Goal: Task Accomplishment & Management: Manage account settings

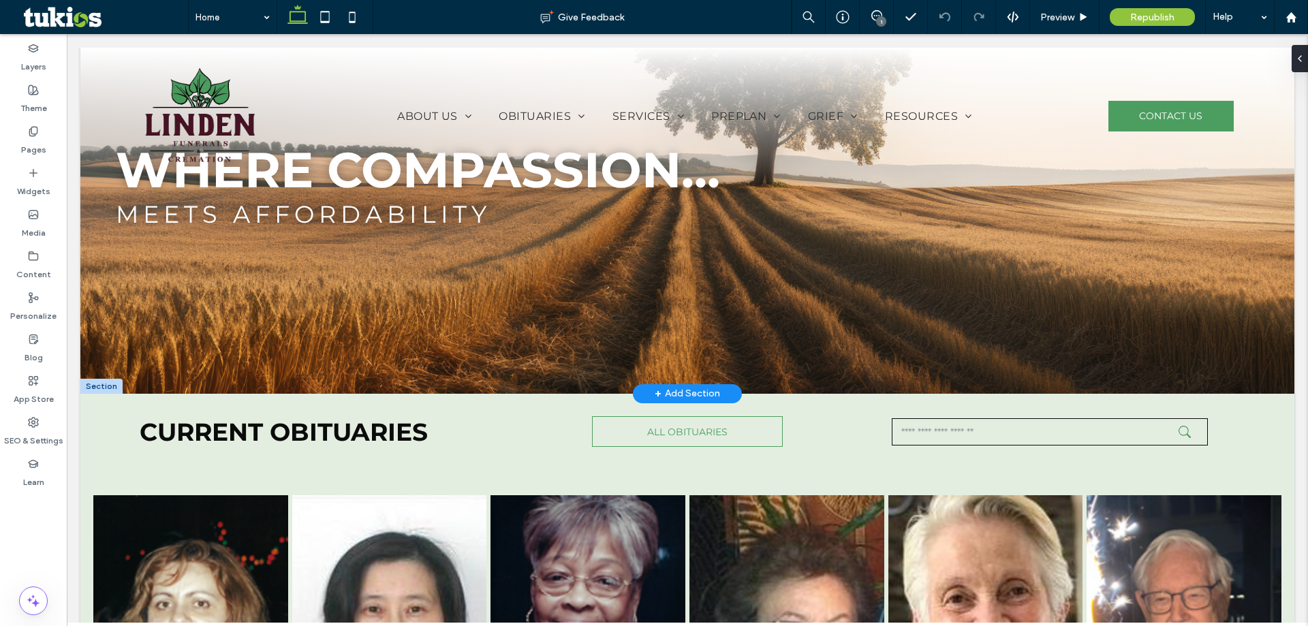
scroll to position [341, 0]
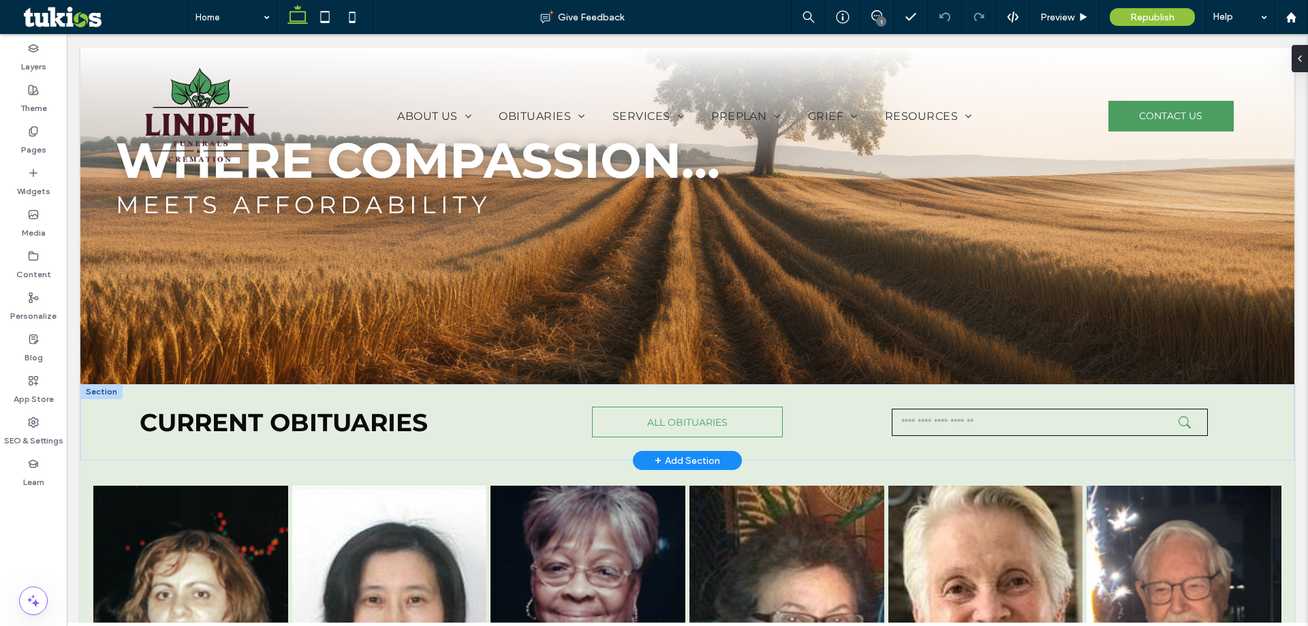
click at [111, 391] on div at bounding box center [101, 391] width 42 height 15
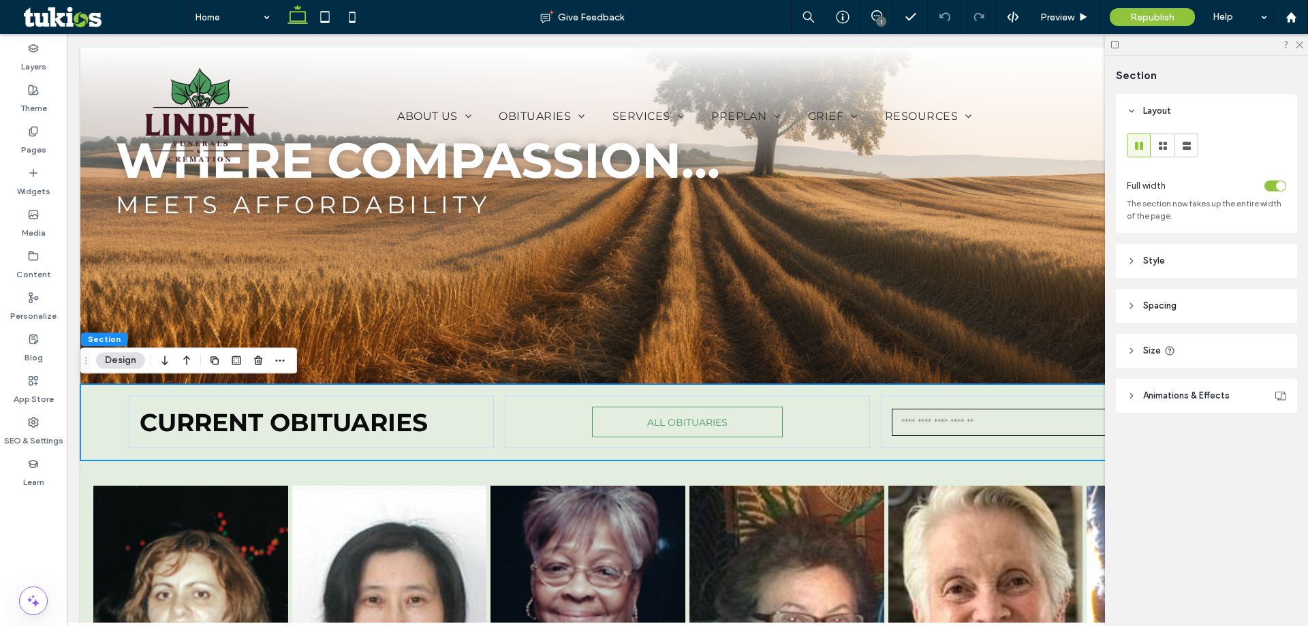
click at [1152, 264] on span "Style" at bounding box center [1154, 261] width 22 height 14
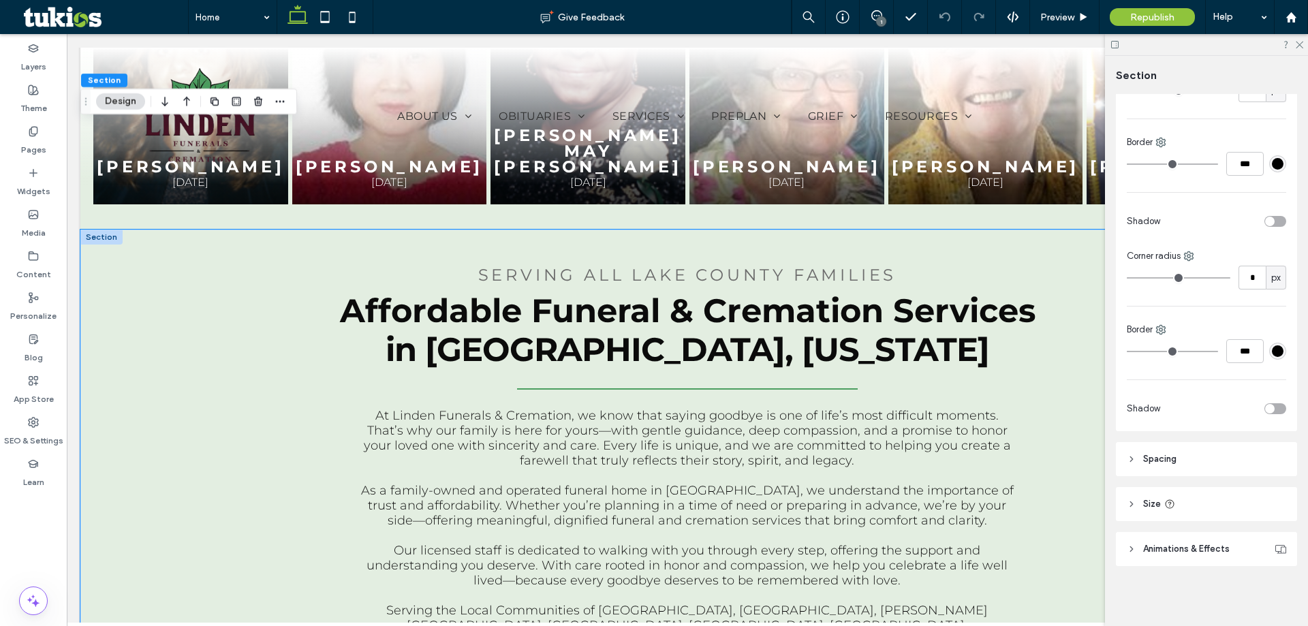
scroll to position [885, 0]
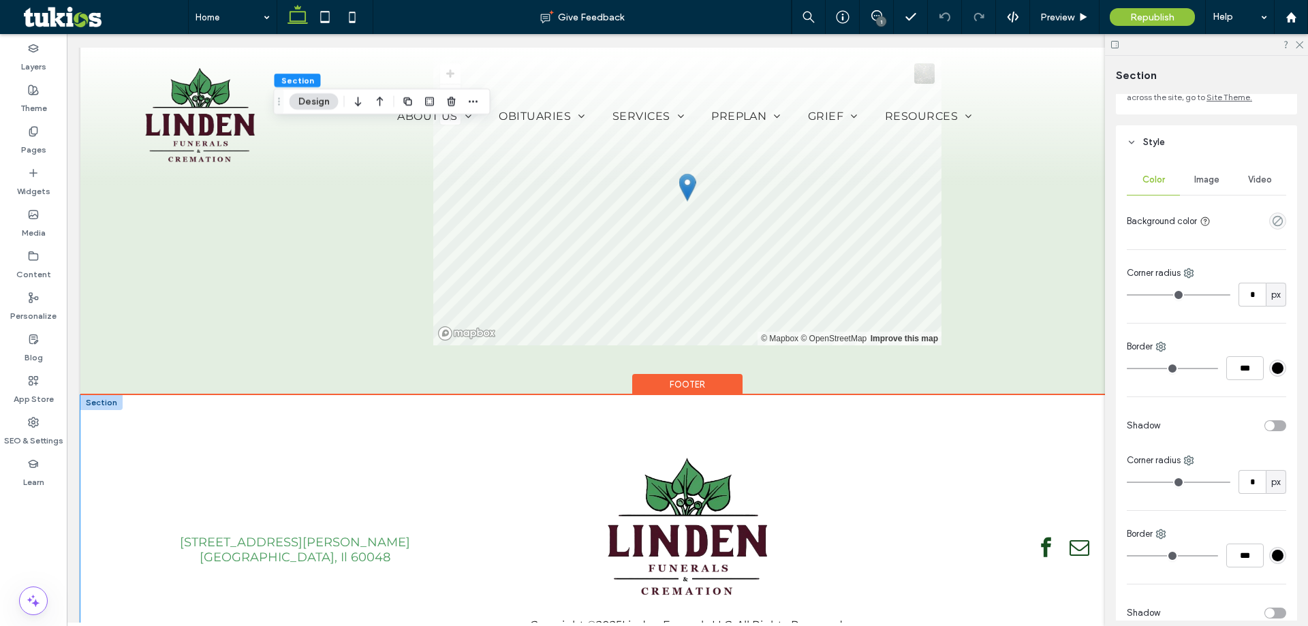
scroll to position [2730, 0]
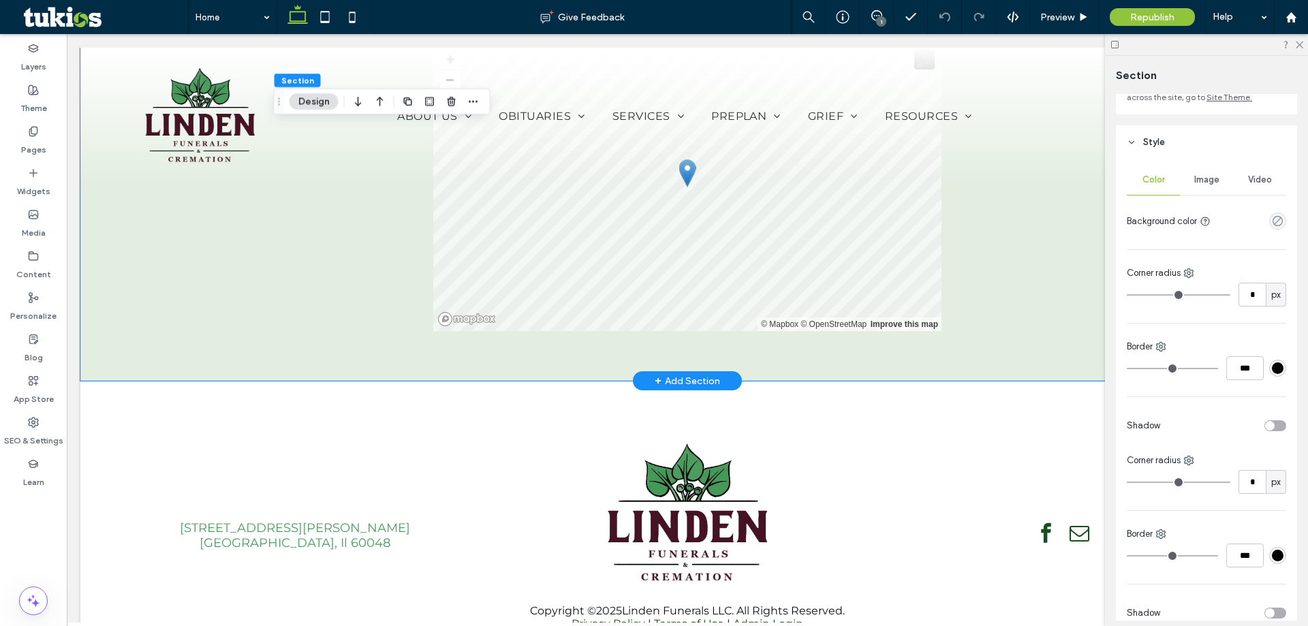
click at [159, 221] on div "Linden Funerals LLC 120 PETERSON RD., LIBERTYVILLE, Il 60048 © Mapbox © OpenStr…" at bounding box center [687, 164] width 1214 height 433
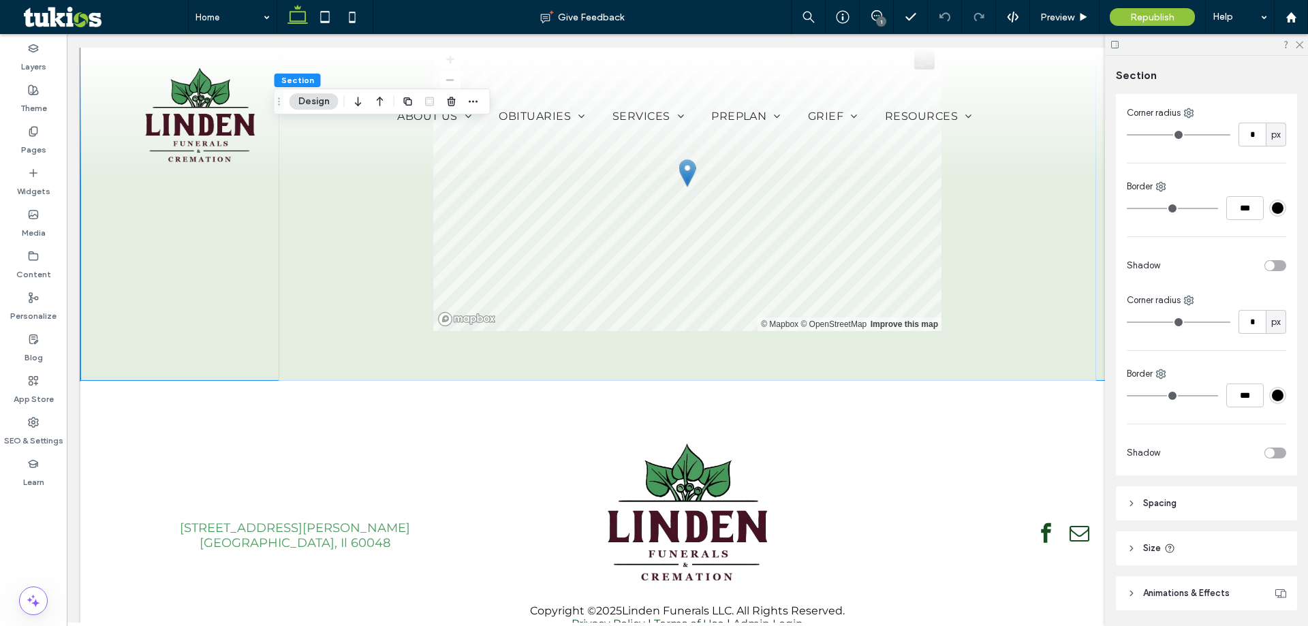
scroll to position [323, 0]
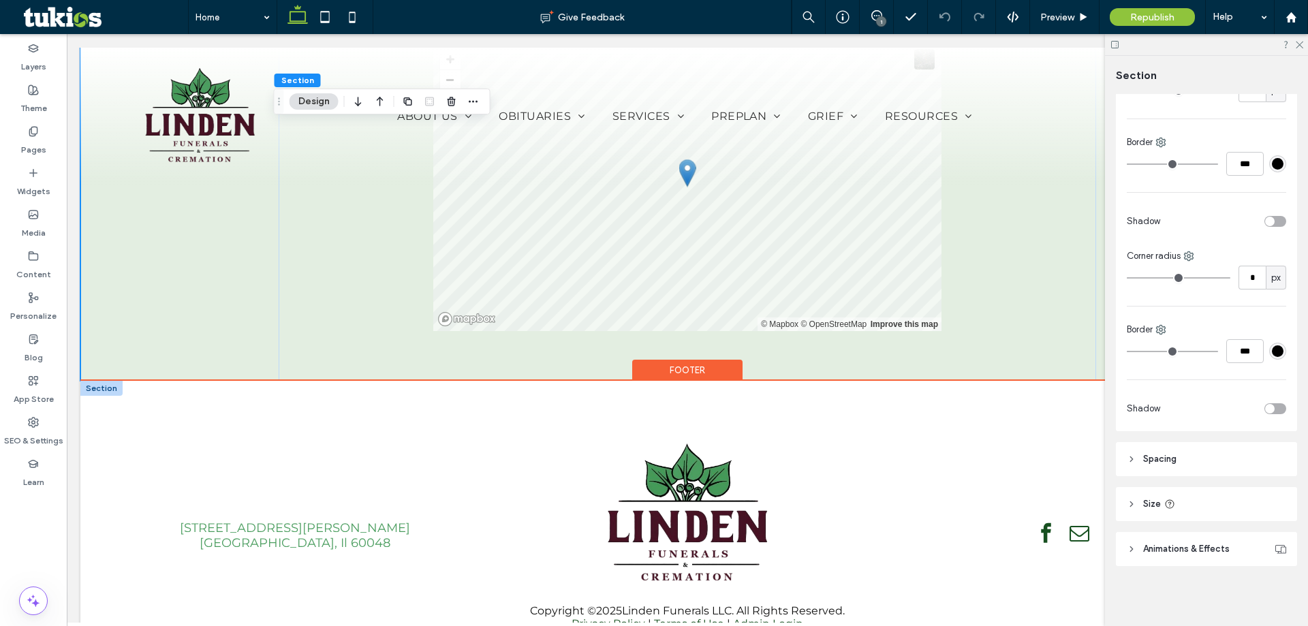
click at [108, 381] on div at bounding box center [101, 388] width 42 height 15
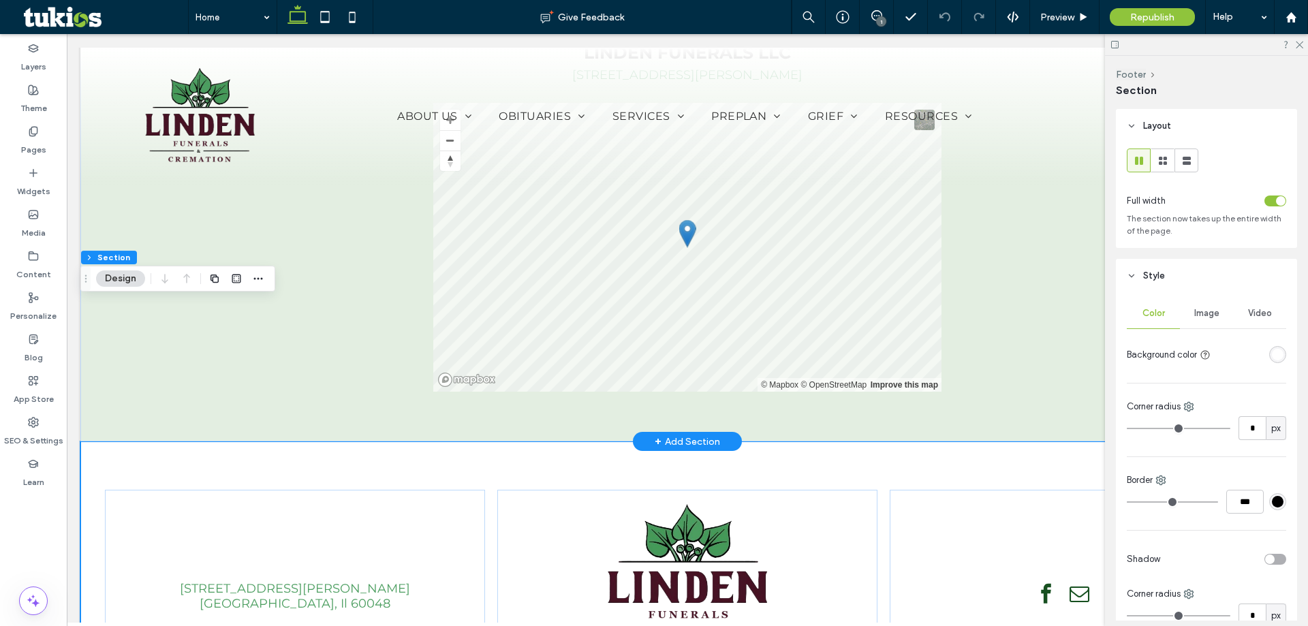
scroll to position [2457, 0]
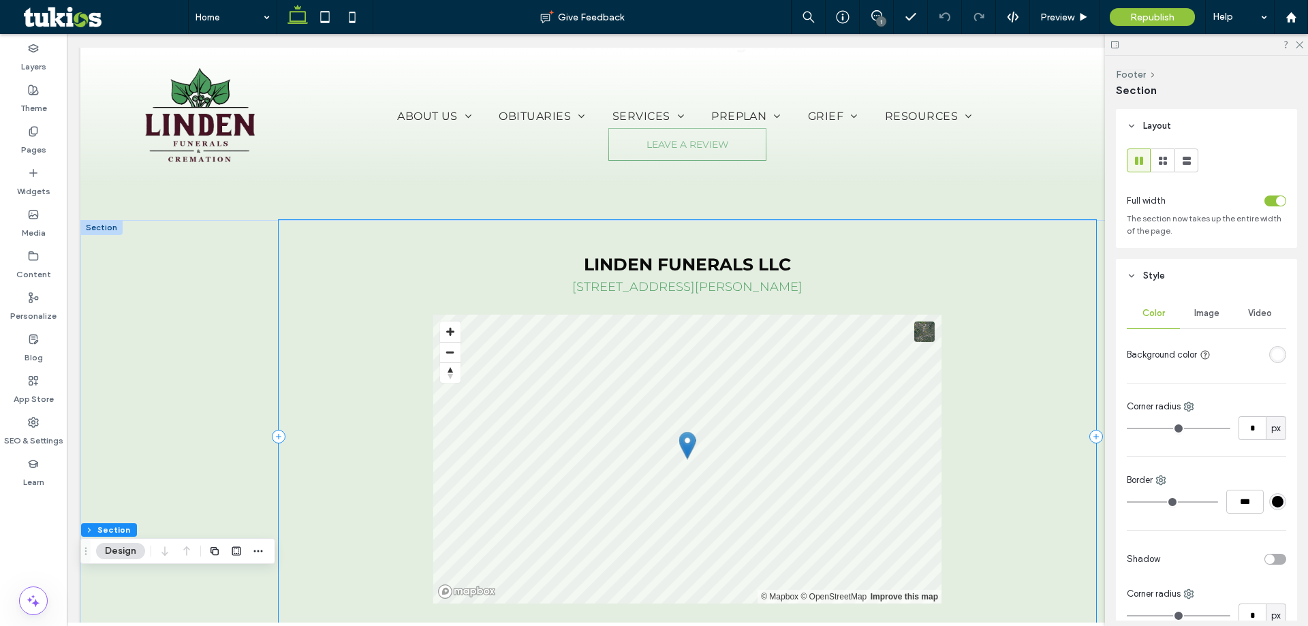
click at [1019, 347] on div "Linden Funerals LLC 120 PETERSON RD., LIBERTYVILLE, Il 60048 © Mapbox © OpenStr…" at bounding box center [687, 436] width 817 height 433
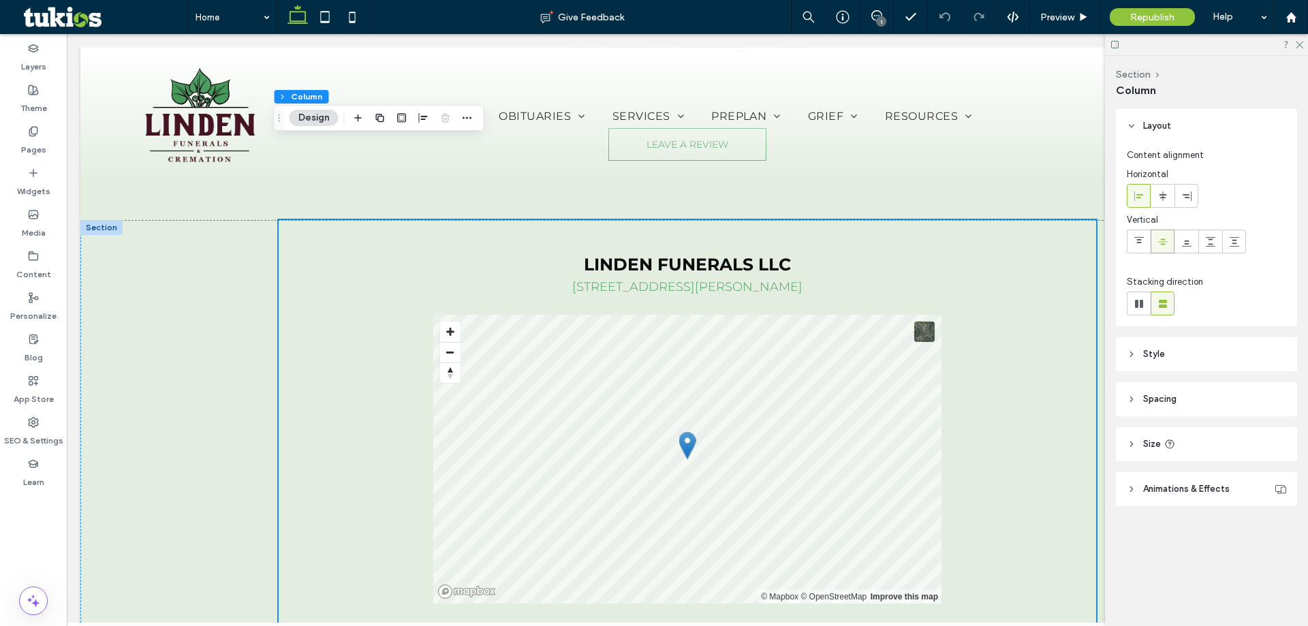
click at [1170, 362] on header "Style" at bounding box center [1206, 354] width 181 height 34
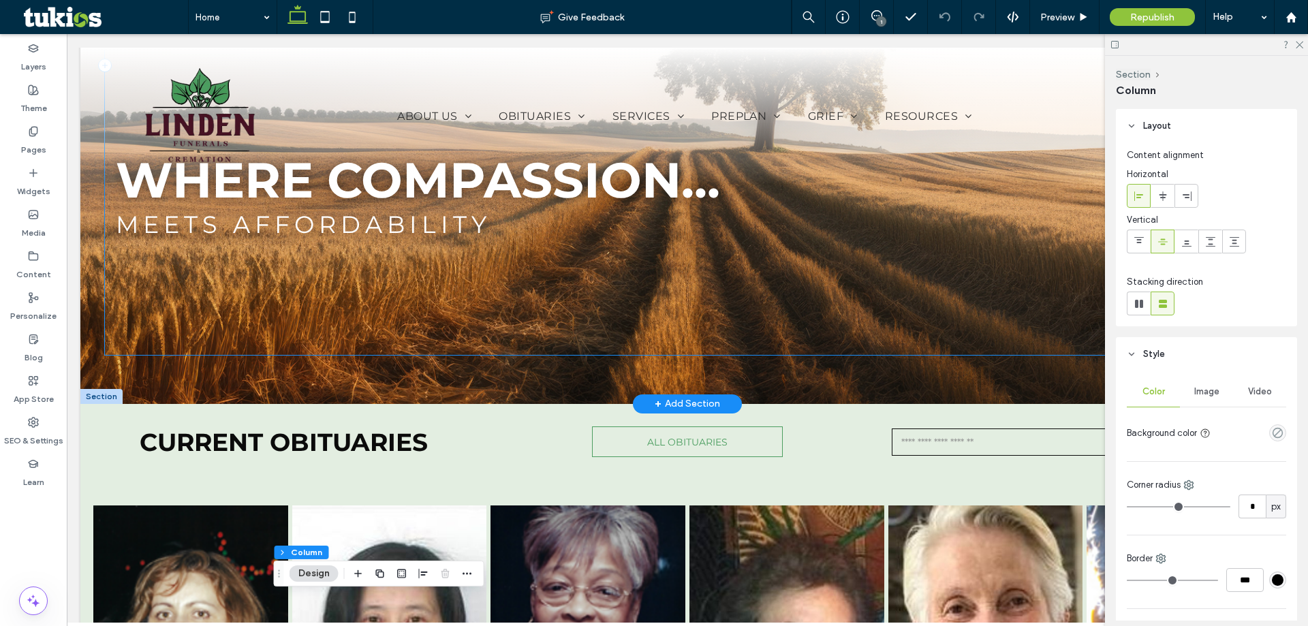
scroll to position [341, 0]
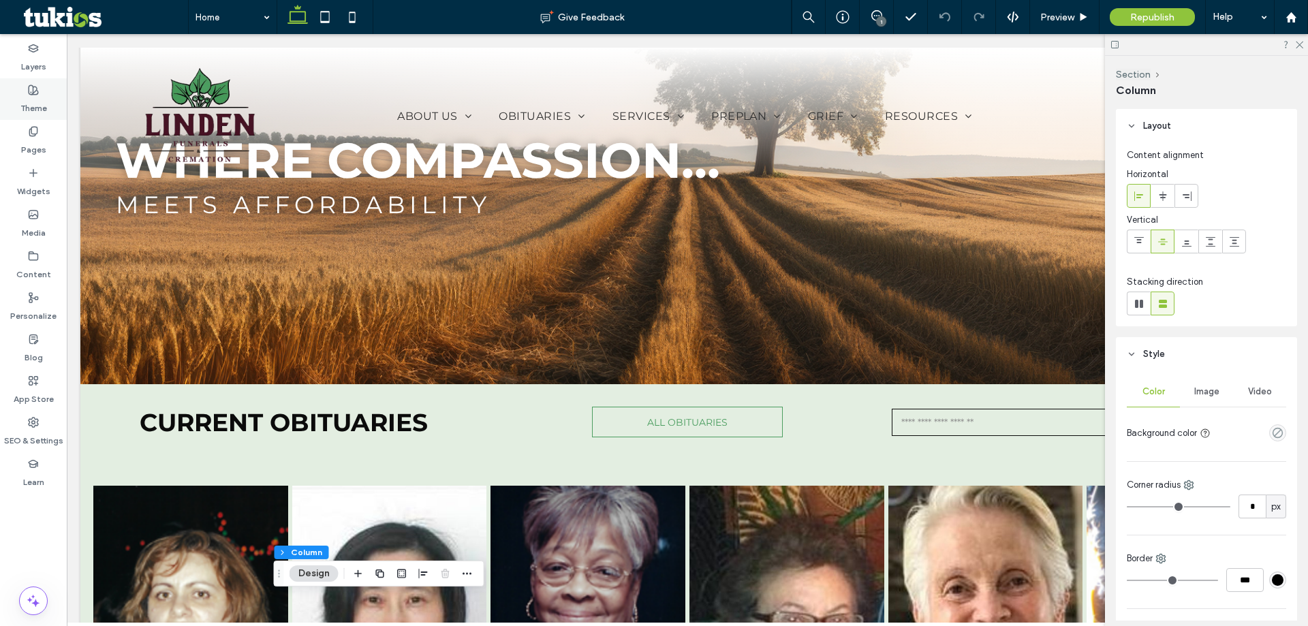
click at [27, 91] on div "Theme" at bounding box center [33, 99] width 67 height 42
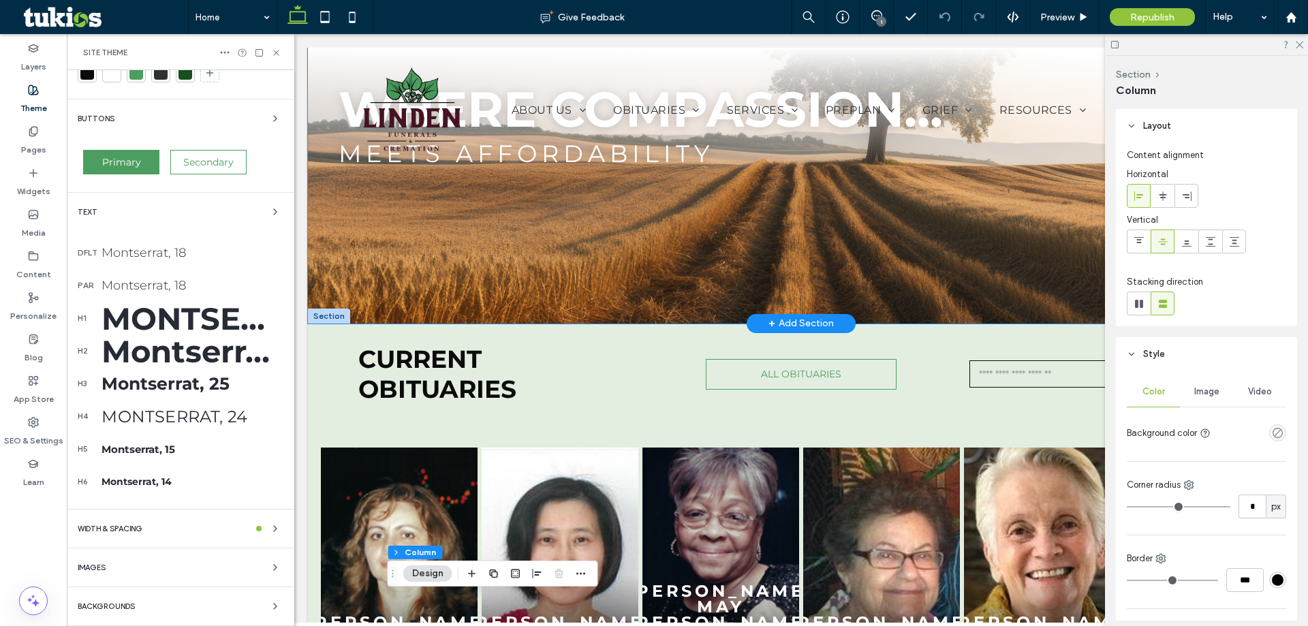
scroll to position [671, 0]
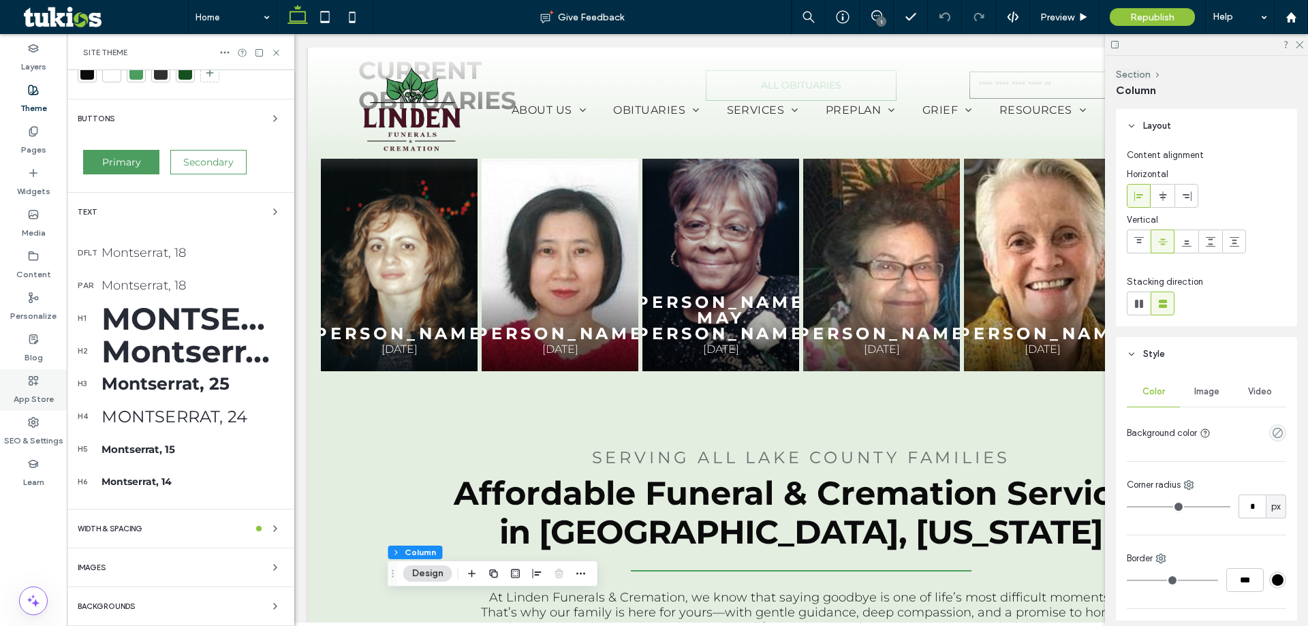
click at [31, 386] on label "App Store" at bounding box center [34, 395] width 40 height 19
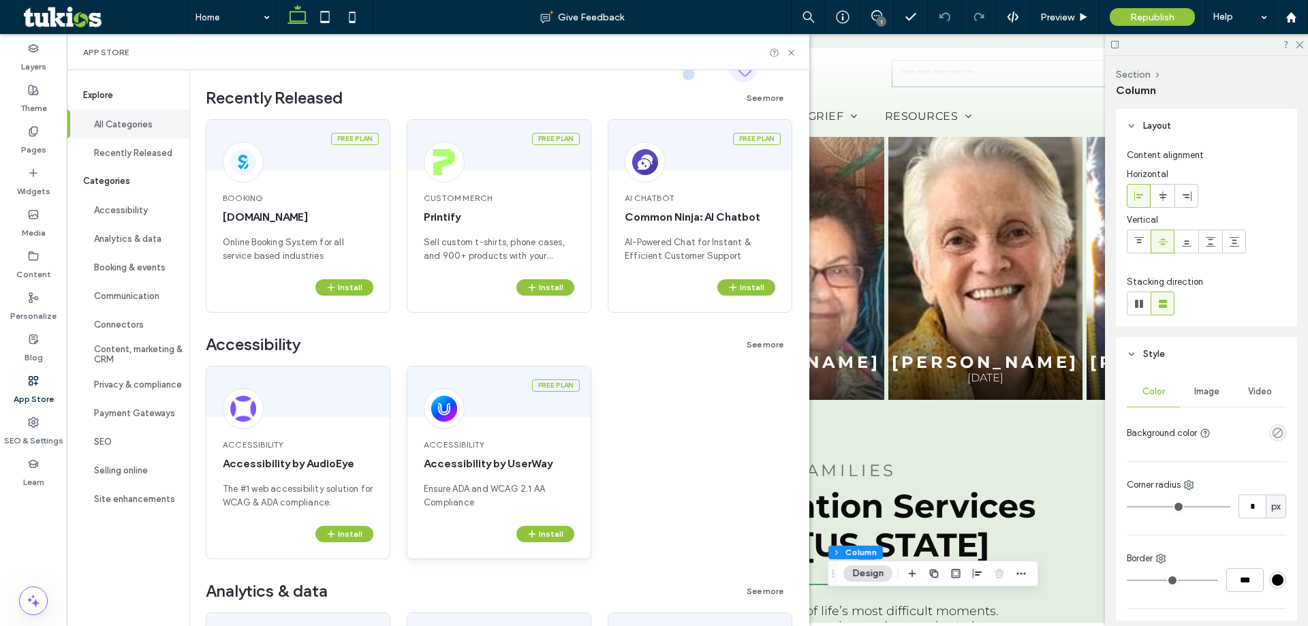
scroll to position [136, 0]
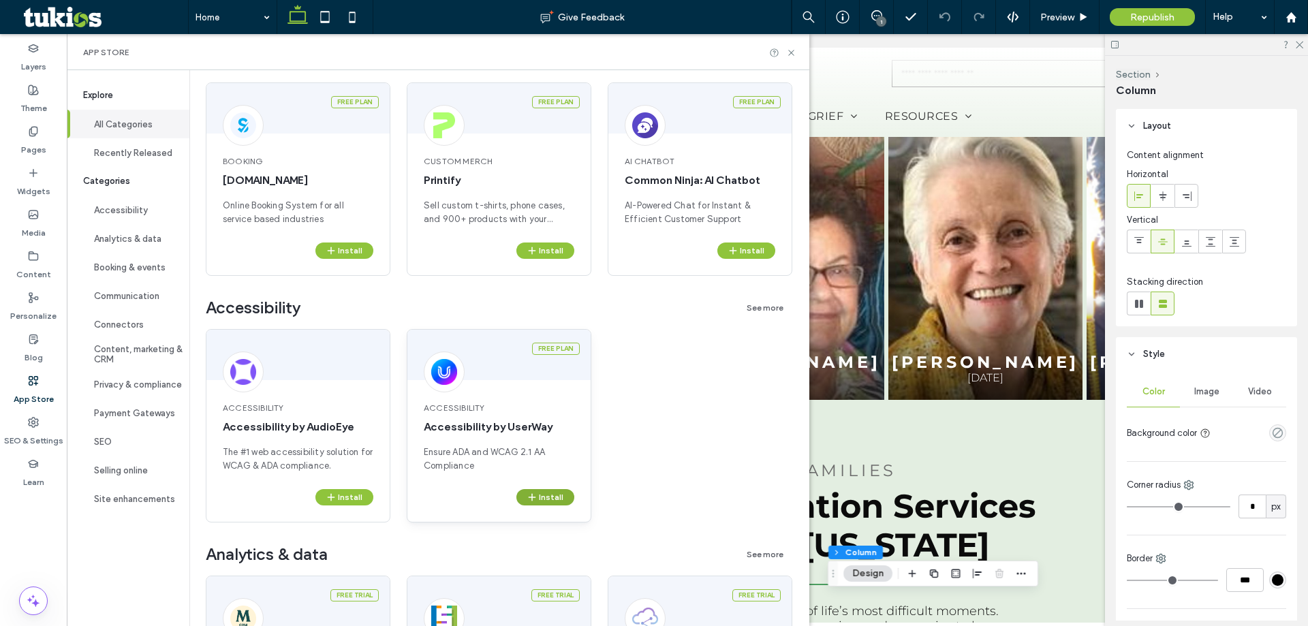
click at [541, 493] on button "Install" at bounding box center [545, 497] width 58 height 16
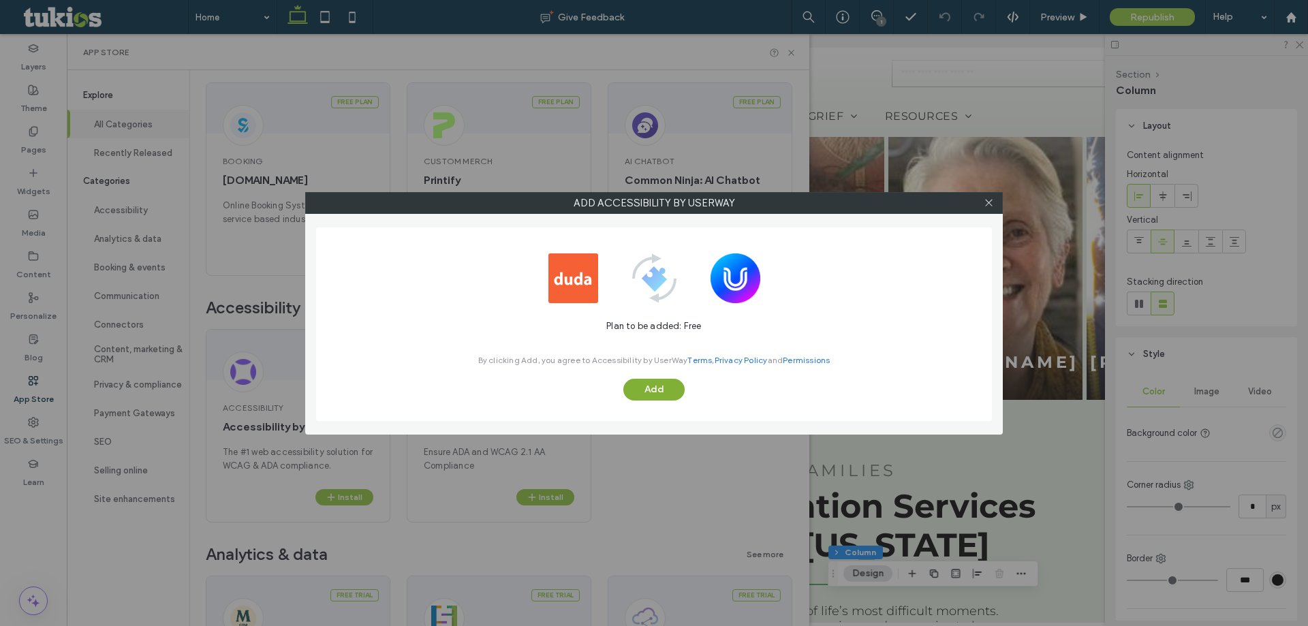
click at [664, 387] on button "Add" at bounding box center [653, 390] width 61 height 22
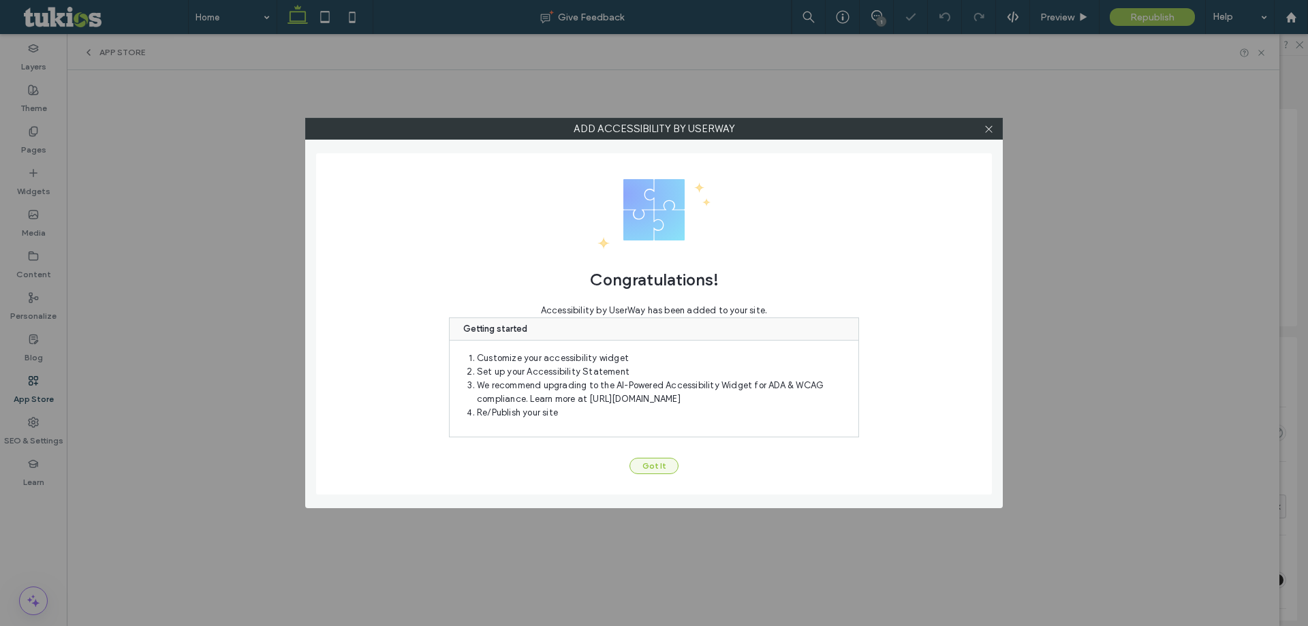
scroll to position [2491, 0]
click at [658, 464] on button "Got It" at bounding box center [653, 466] width 49 height 16
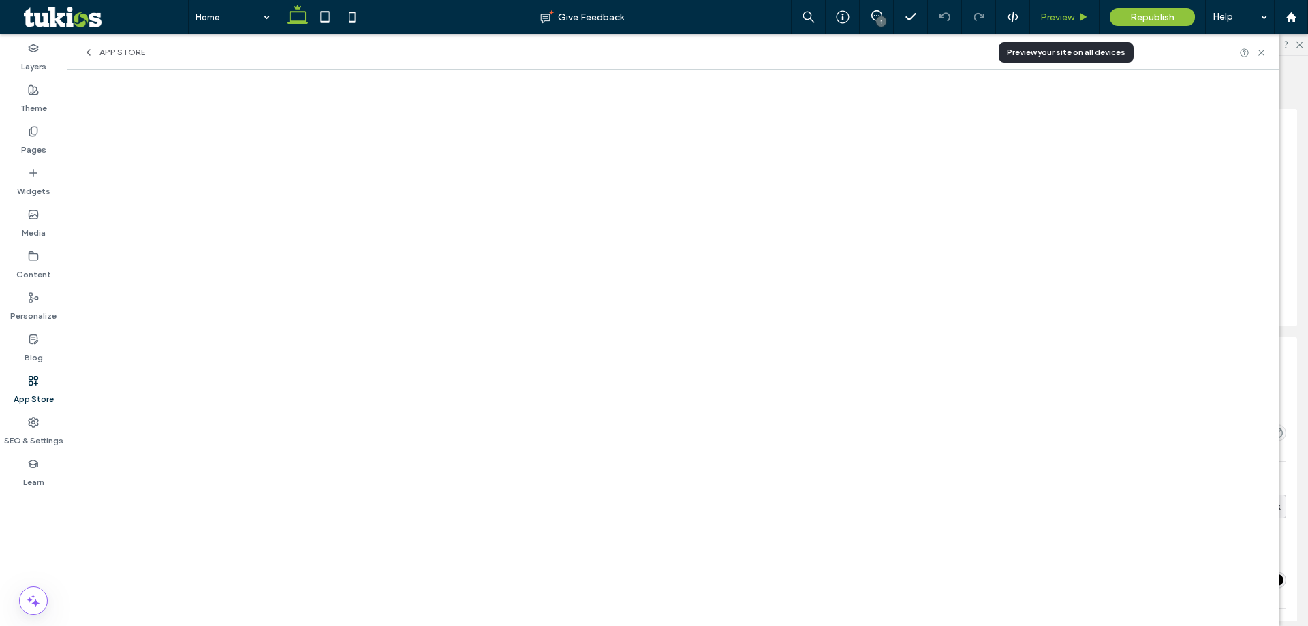
click at [1071, 18] on span "Preview" at bounding box center [1057, 18] width 34 height 12
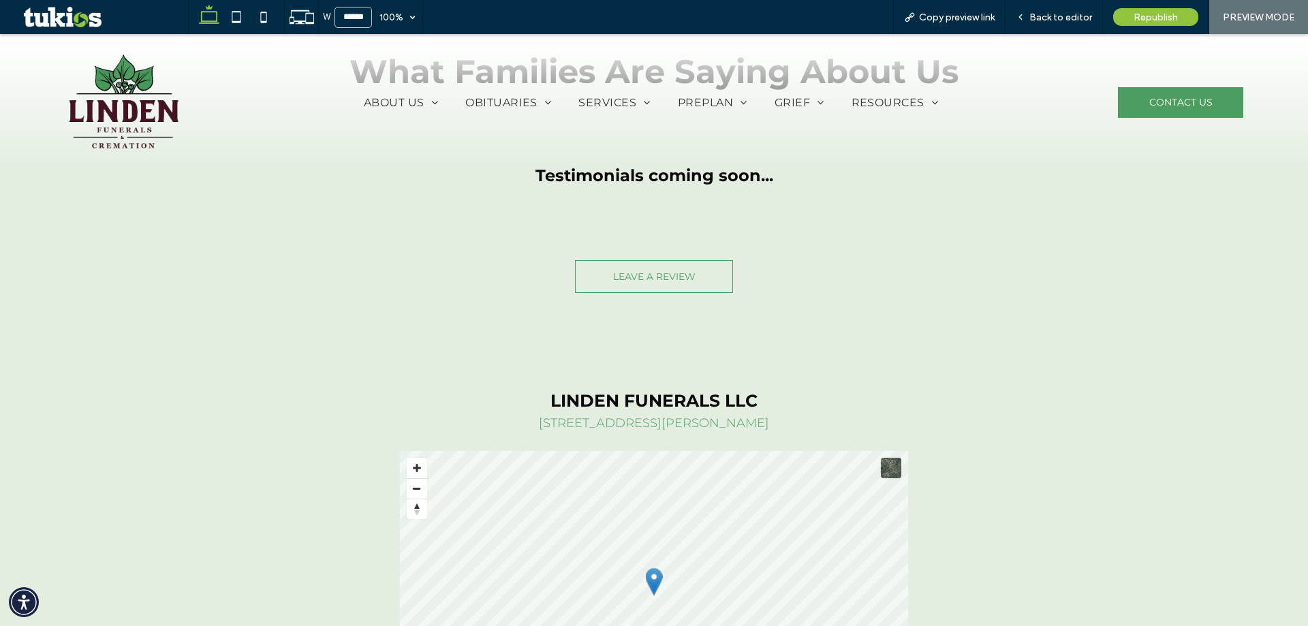
scroll to position [2353, 0]
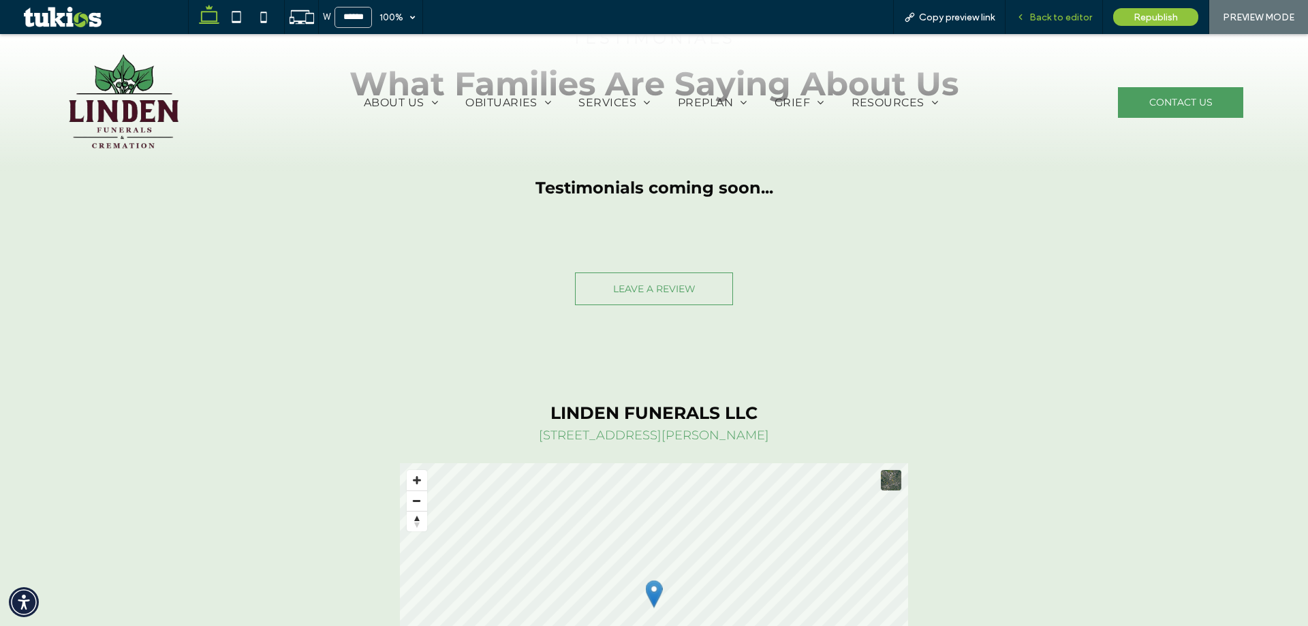
click at [1053, 10] on div "Back to editor" at bounding box center [1053, 17] width 97 height 34
click at [1056, 17] on span "Back to editor" at bounding box center [1060, 18] width 63 height 12
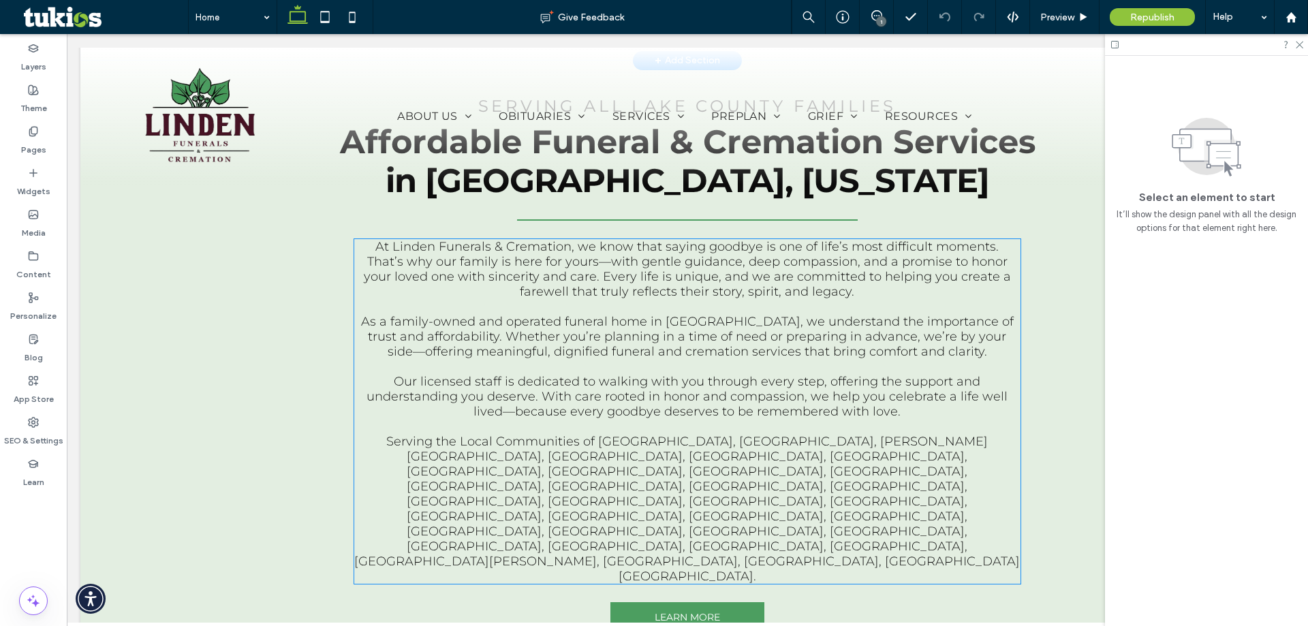
scroll to position [1089, 0]
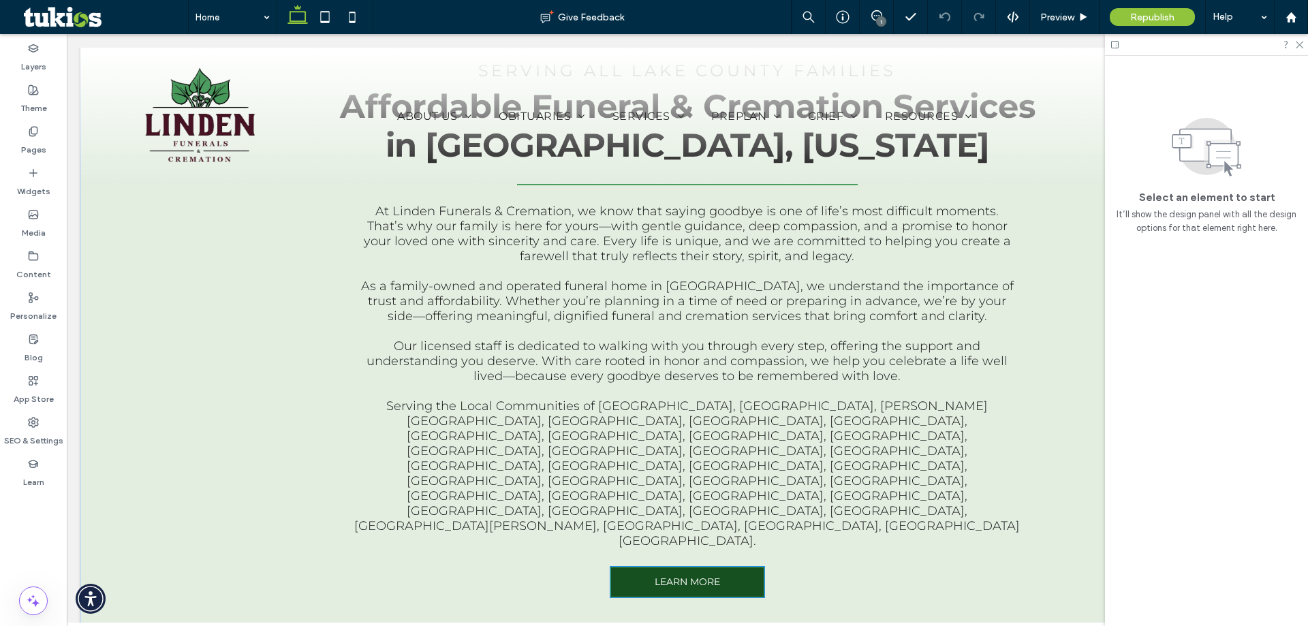
click at [747, 567] on link "LEARN MORE" at bounding box center [687, 582] width 154 height 31
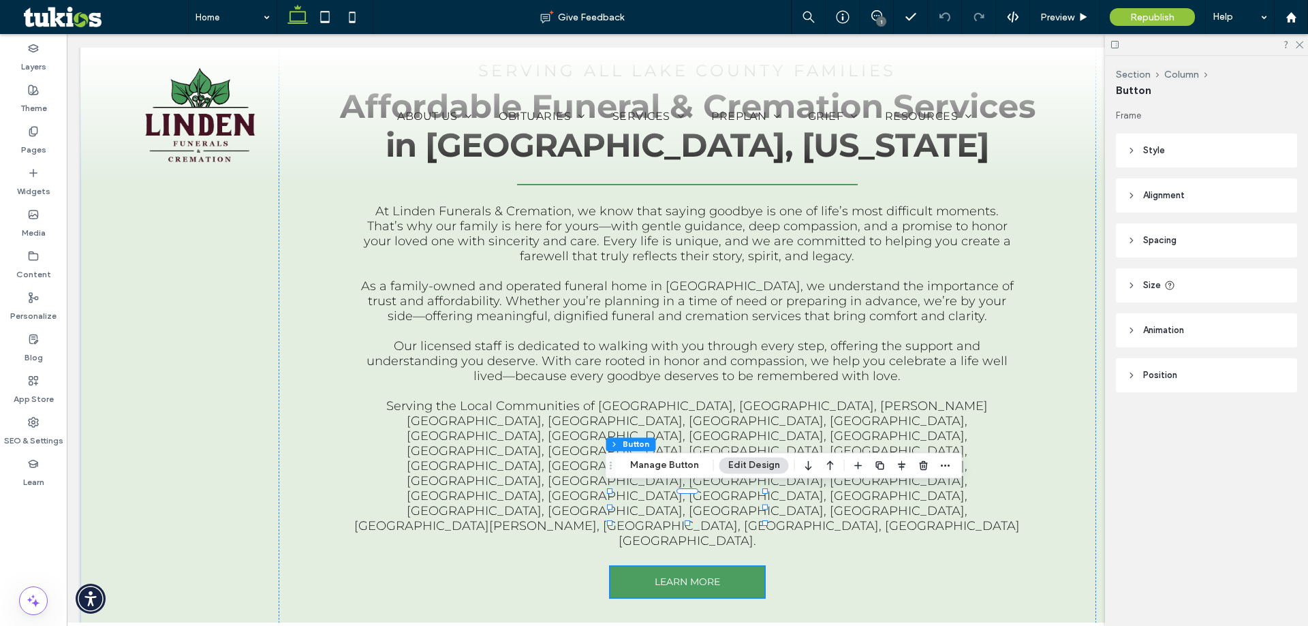
click at [1130, 145] on header "Style" at bounding box center [1206, 150] width 181 height 34
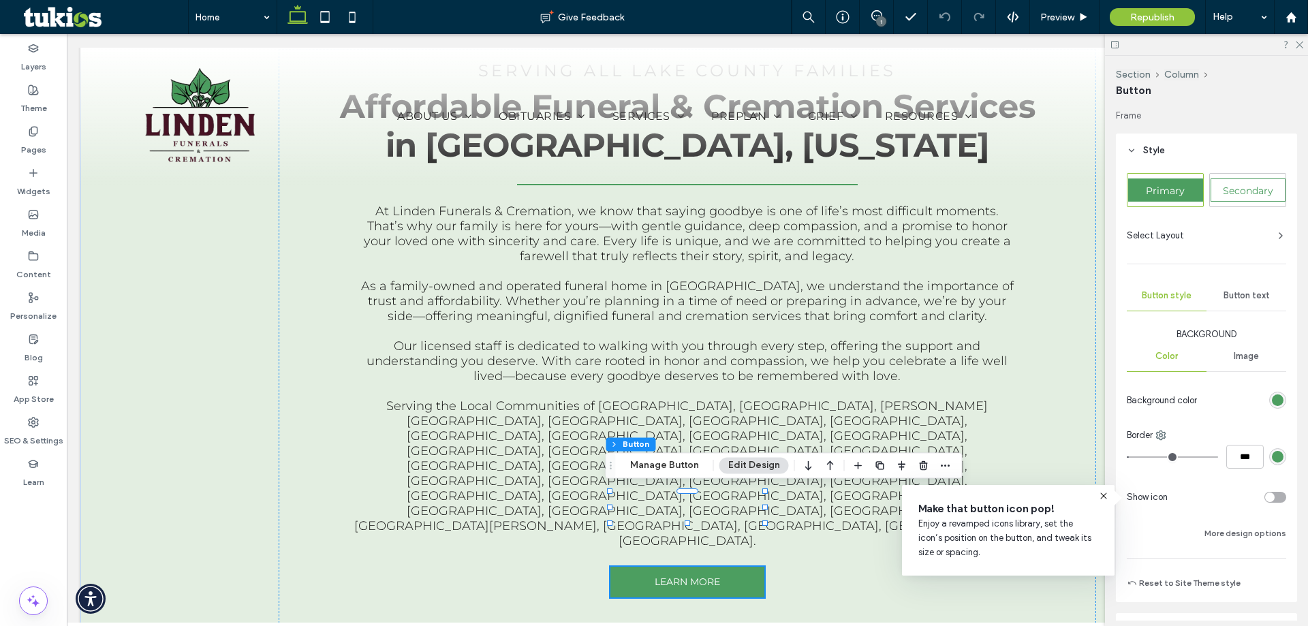
click at [1271, 398] on div "rgb(76, 158, 96)" at bounding box center [1277, 400] width 12 height 12
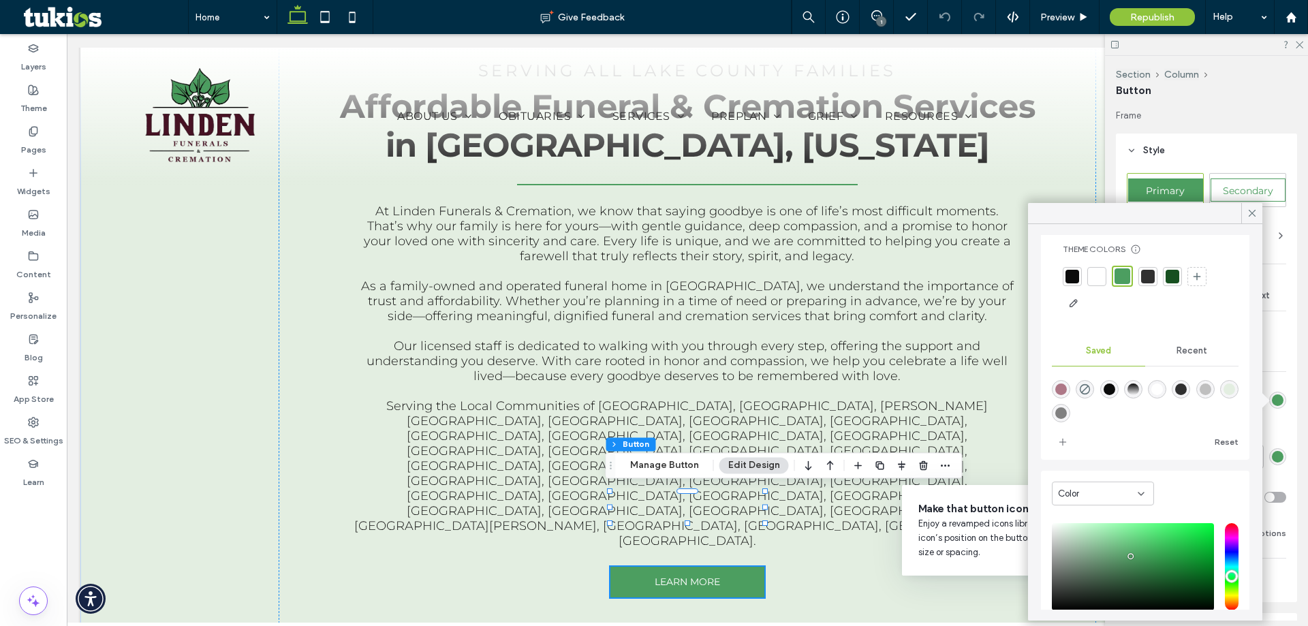
scroll to position [111, 0]
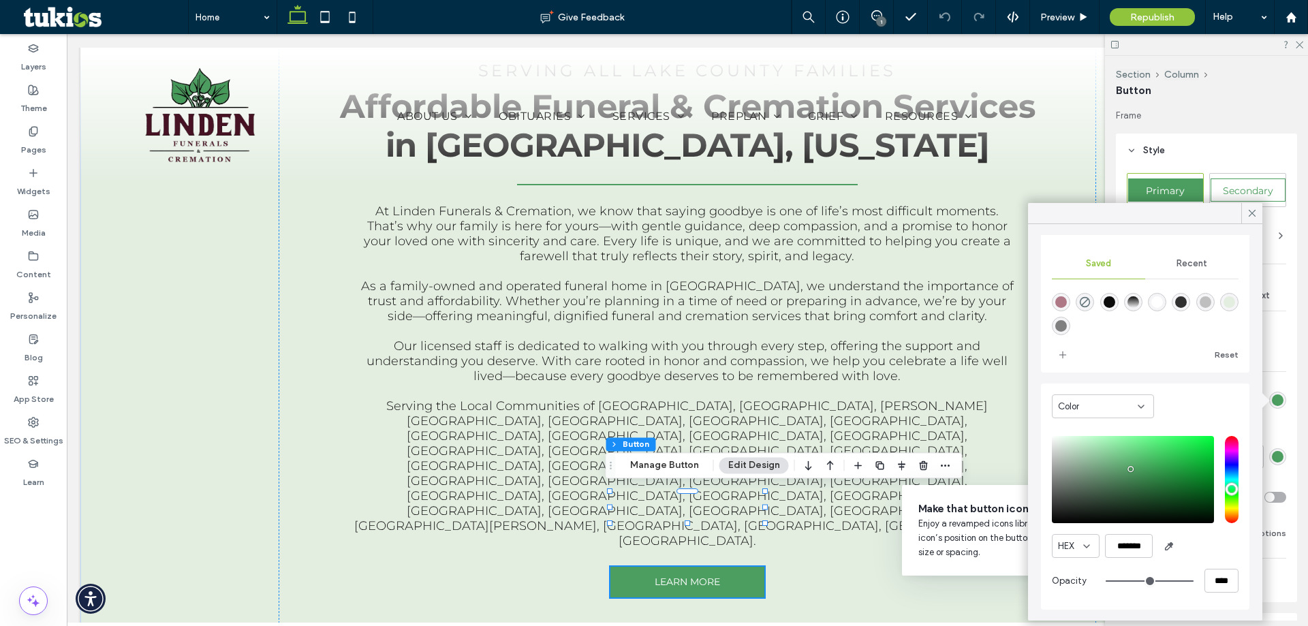
click at [1223, 308] on div "rgba(227,238,225,1)" at bounding box center [1229, 302] width 12 height 12
type input "*******"
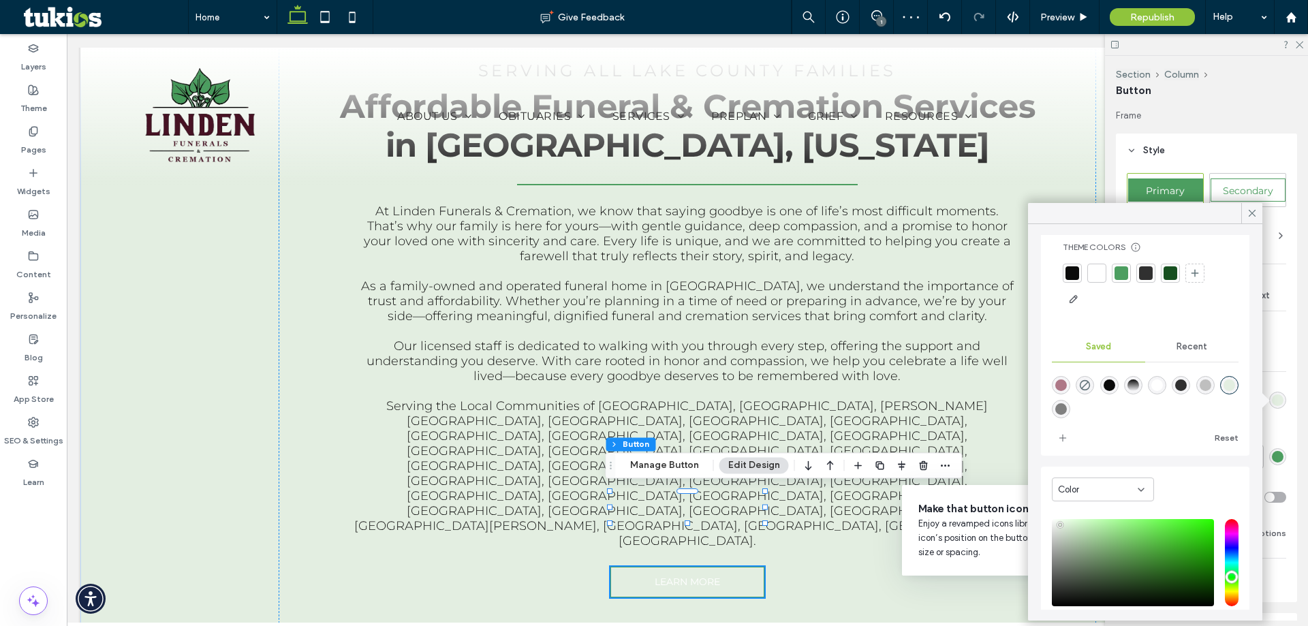
scroll to position [0, 0]
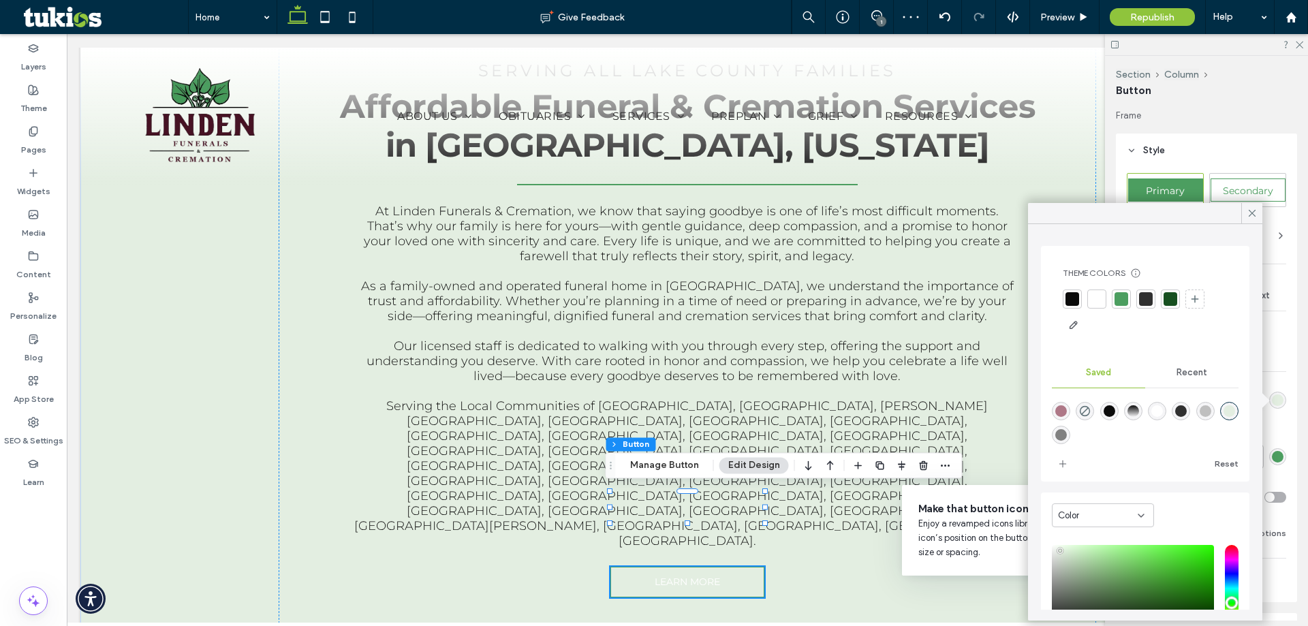
click at [1121, 304] on div at bounding box center [1121, 299] width 14 height 14
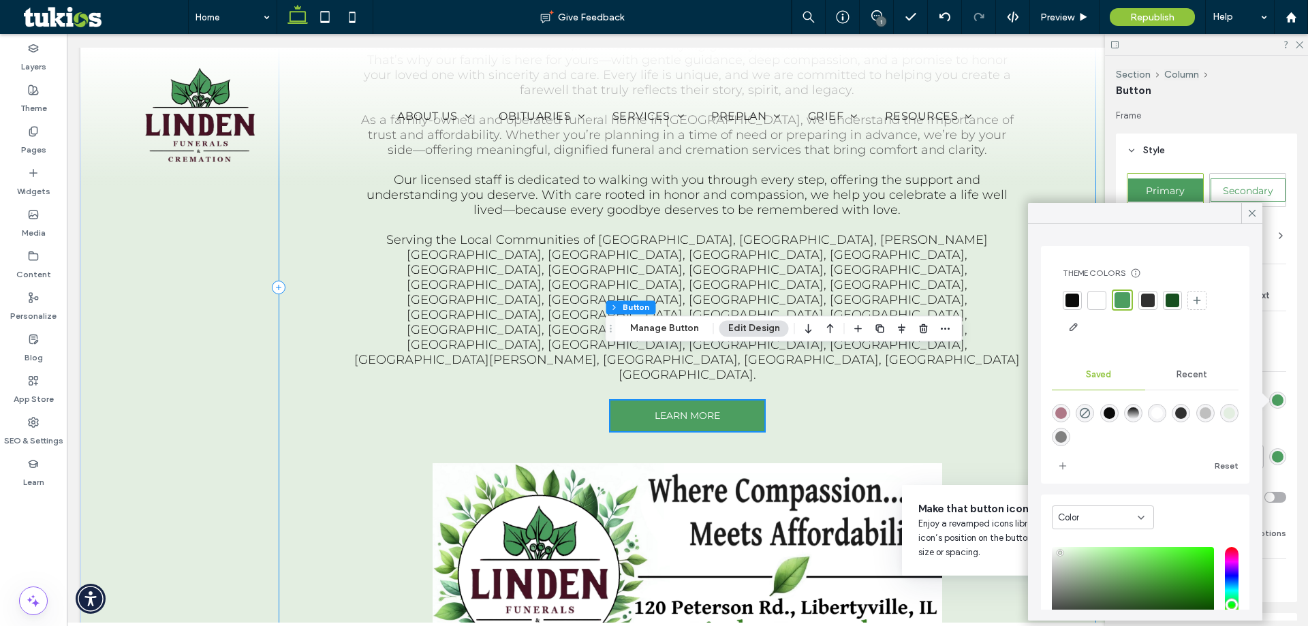
scroll to position [1362, 0]
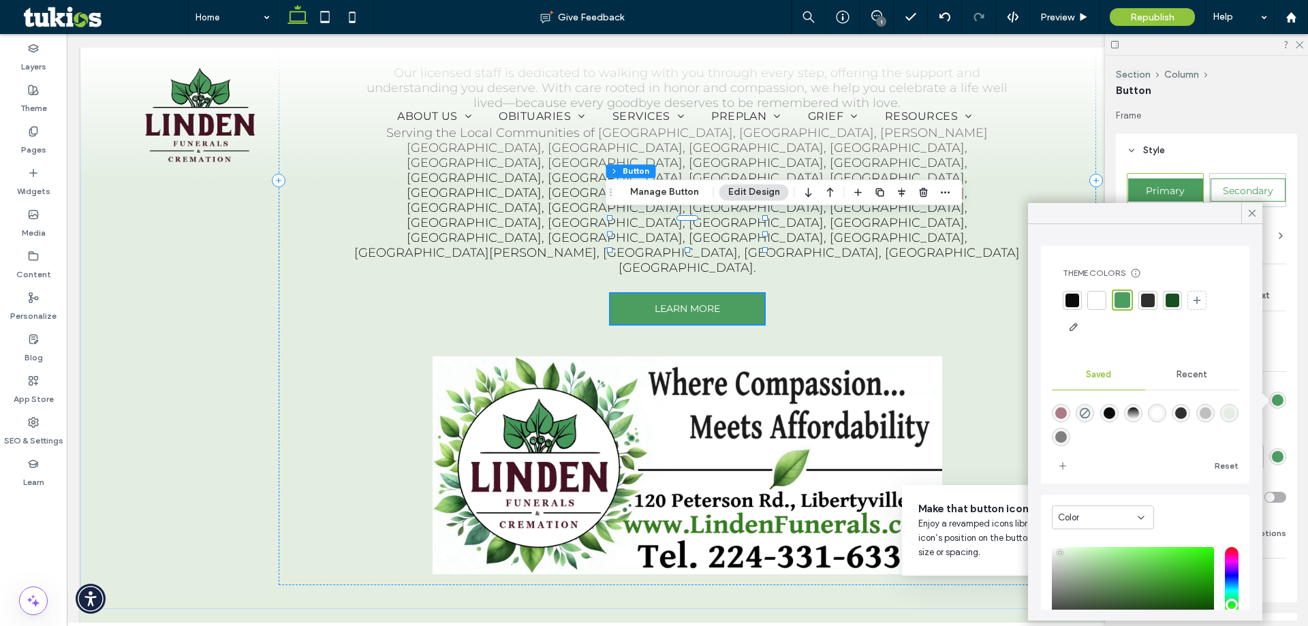
click at [1223, 419] on div "rgba(227,238,225,1)" at bounding box center [1229, 413] width 12 height 12
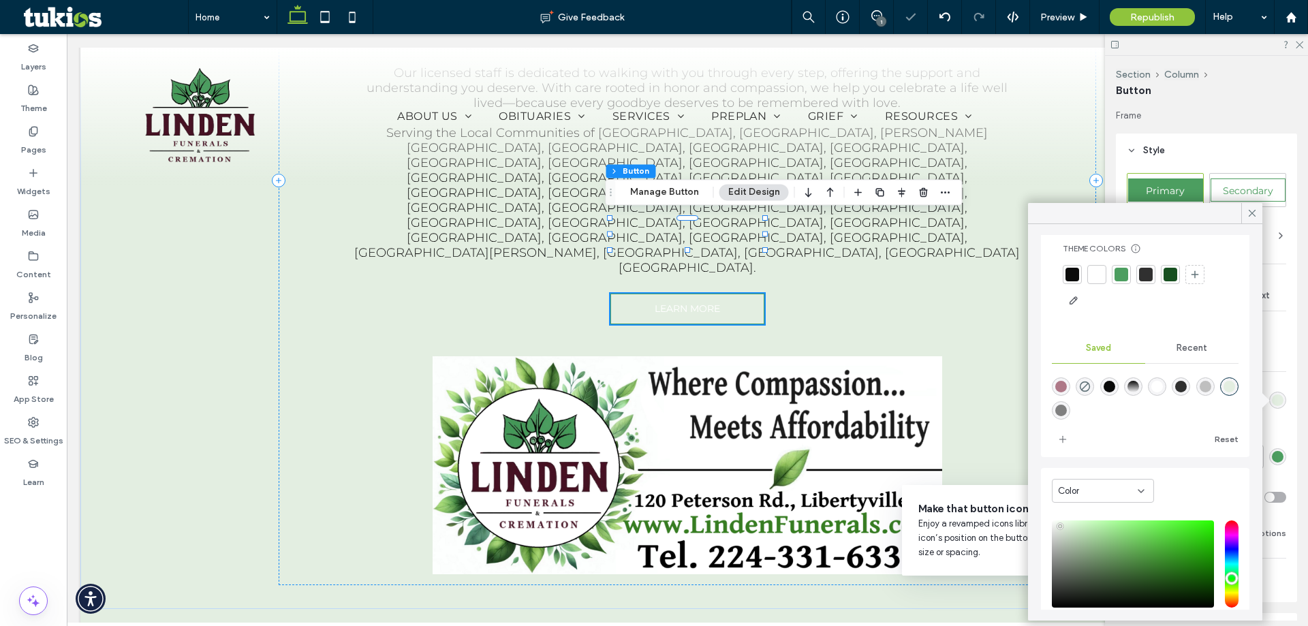
scroll to position [109, 0]
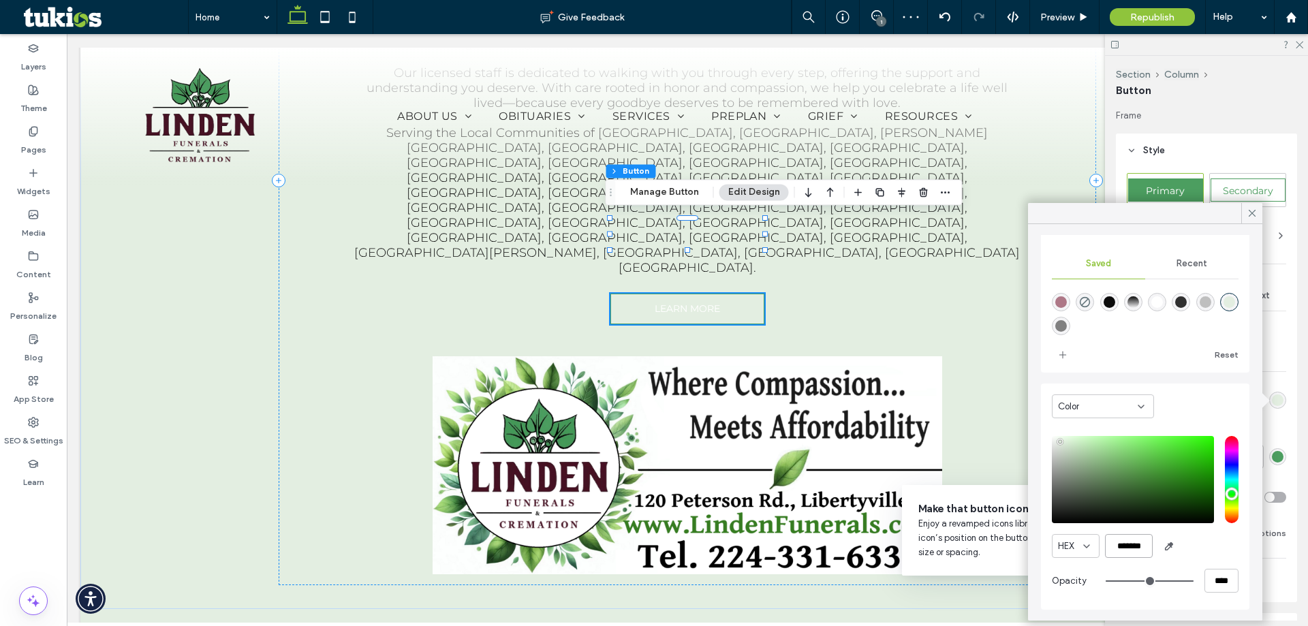
drag, startPoint x: 1148, startPoint y: 552, endPoint x: 1116, endPoint y: 545, distance: 33.5
click at [1116, 545] on input "*******" at bounding box center [1129, 546] width 48 height 24
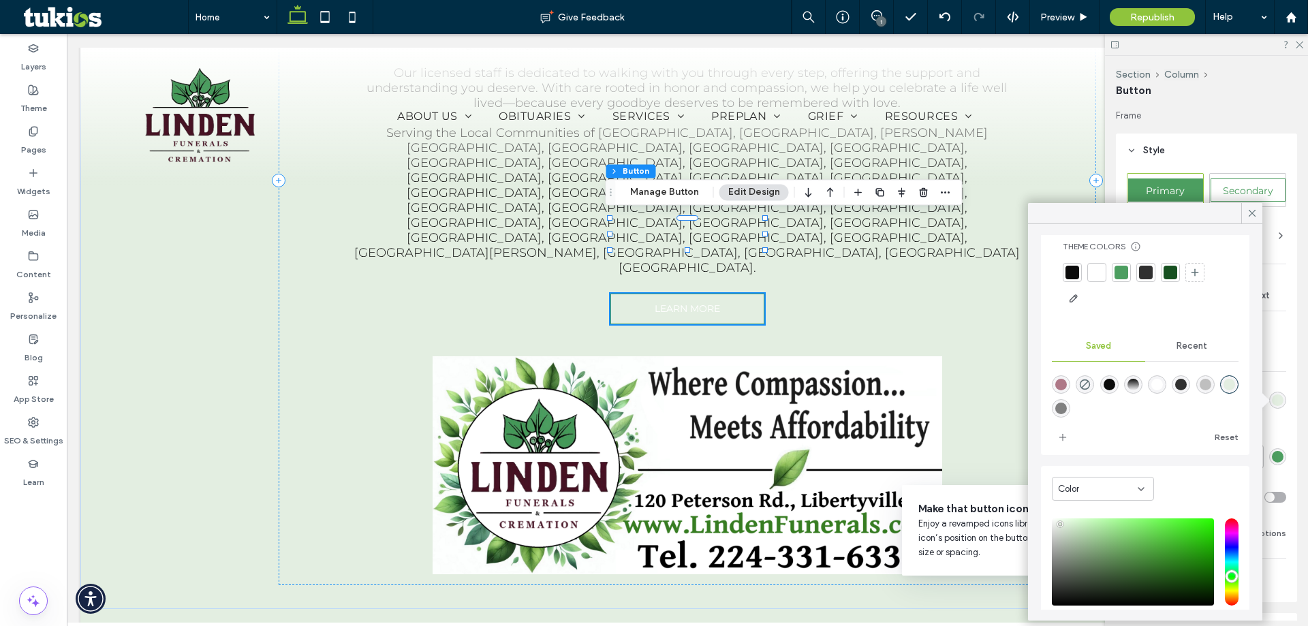
scroll to position [0, 0]
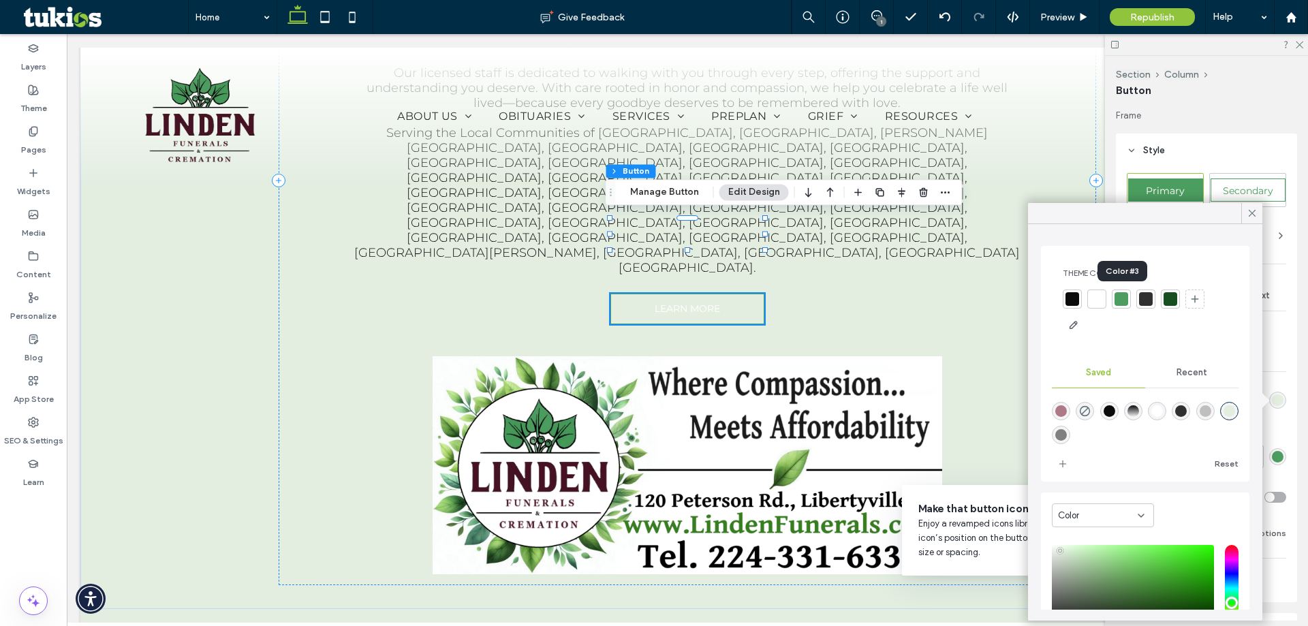
click at [1122, 298] on div at bounding box center [1121, 299] width 14 height 14
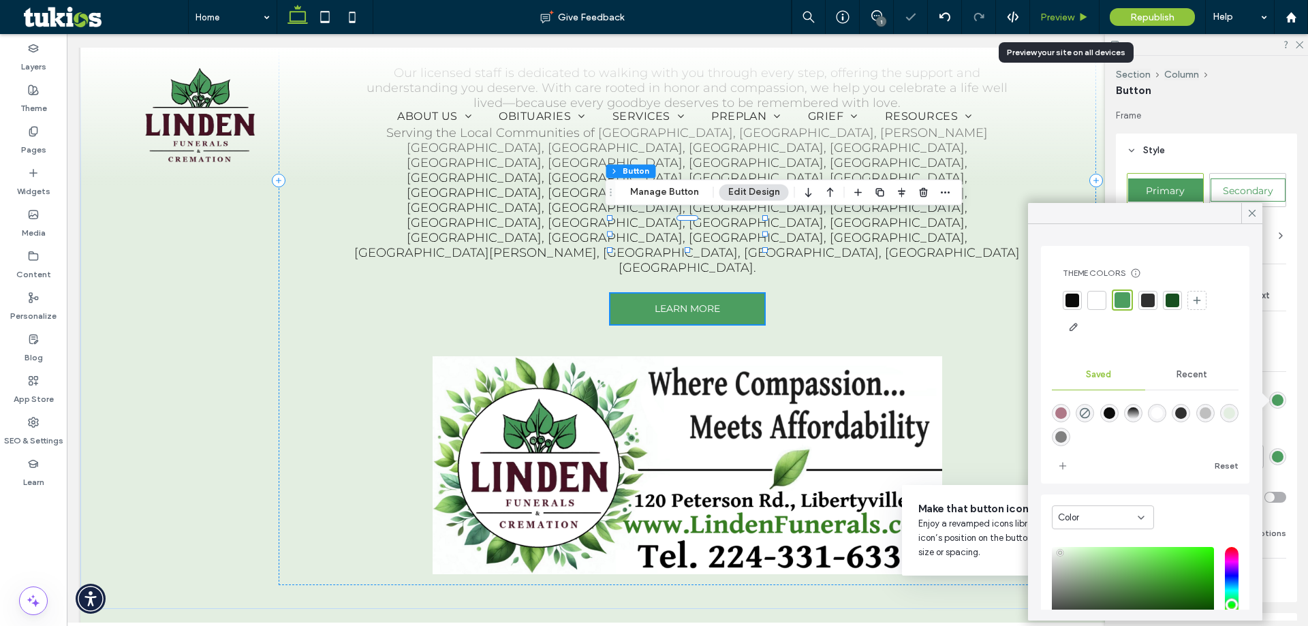
click at [1056, 20] on span "Preview" at bounding box center [1057, 18] width 34 height 12
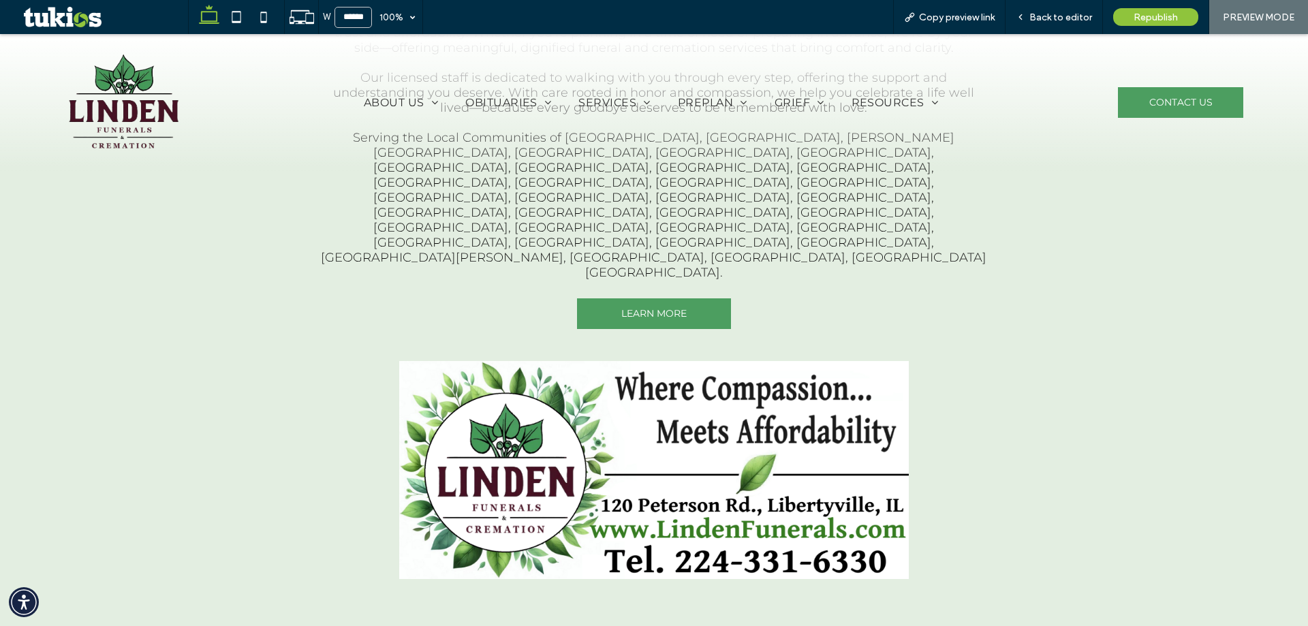
scroll to position [1382, 0]
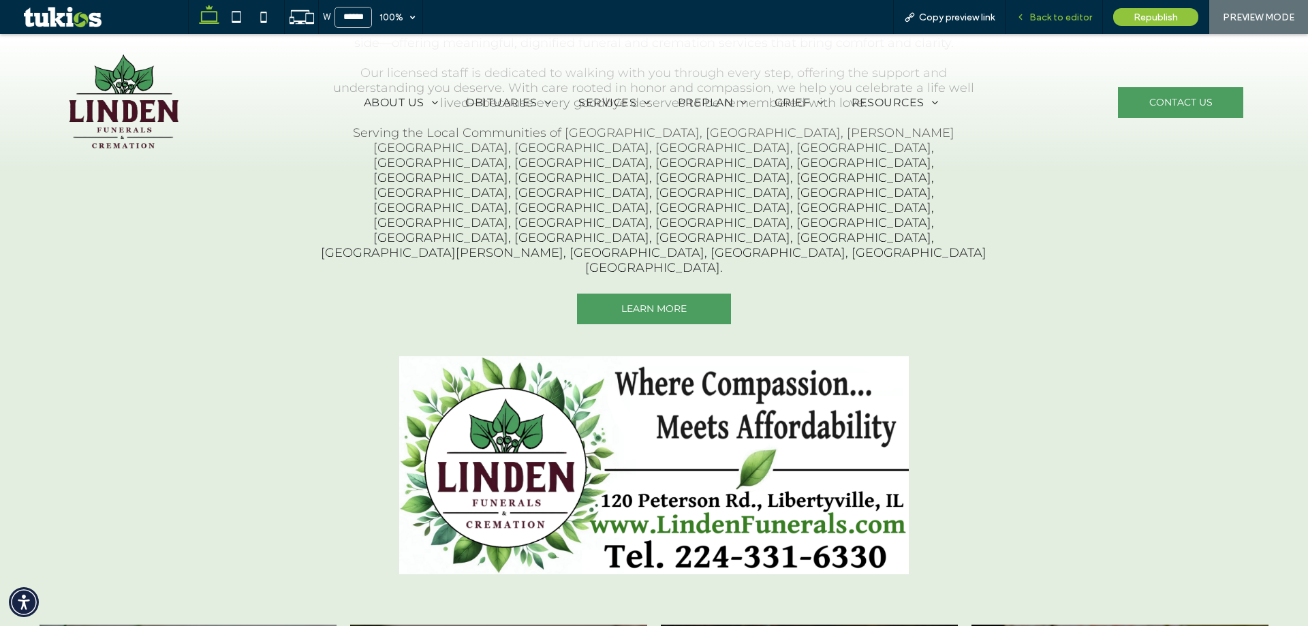
click at [1045, 13] on span "Back to editor" at bounding box center [1060, 18] width 63 height 12
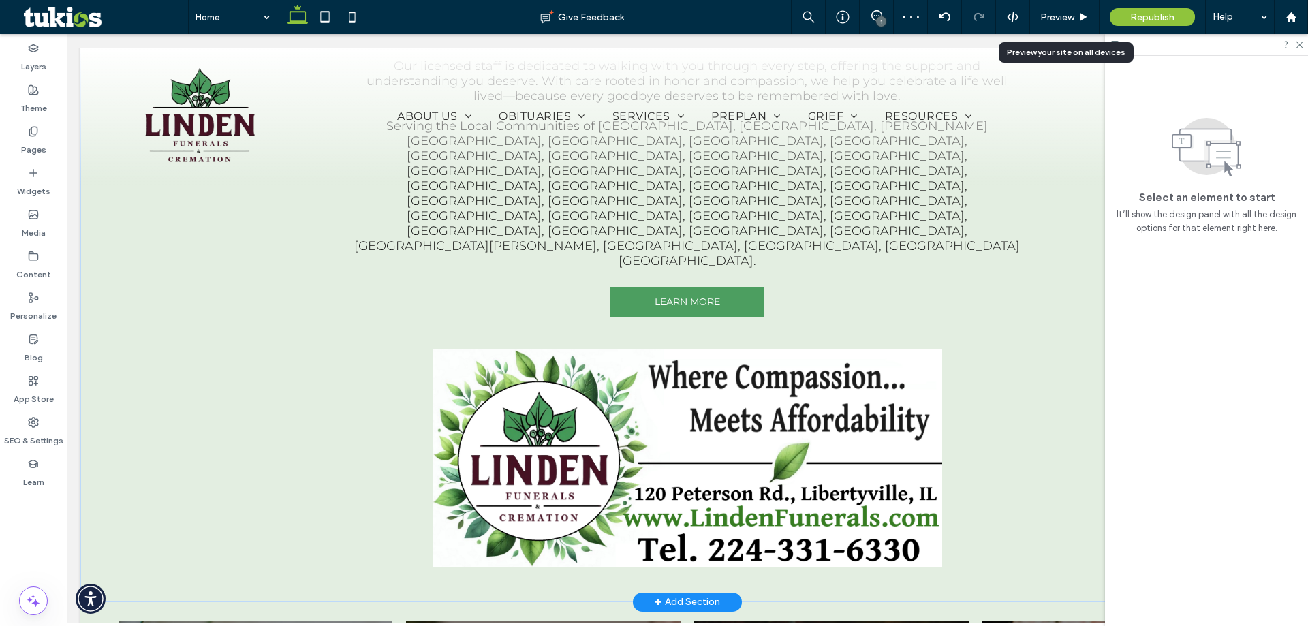
scroll to position [1362, 0]
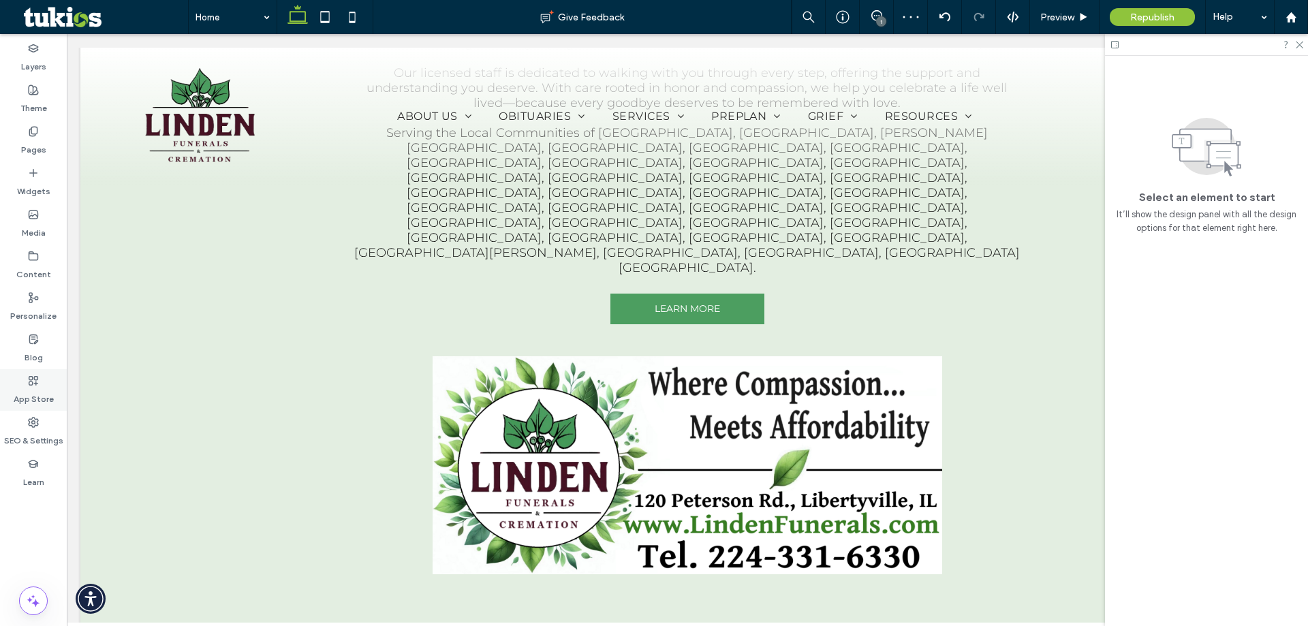
click at [28, 376] on icon at bounding box center [33, 380] width 11 height 11
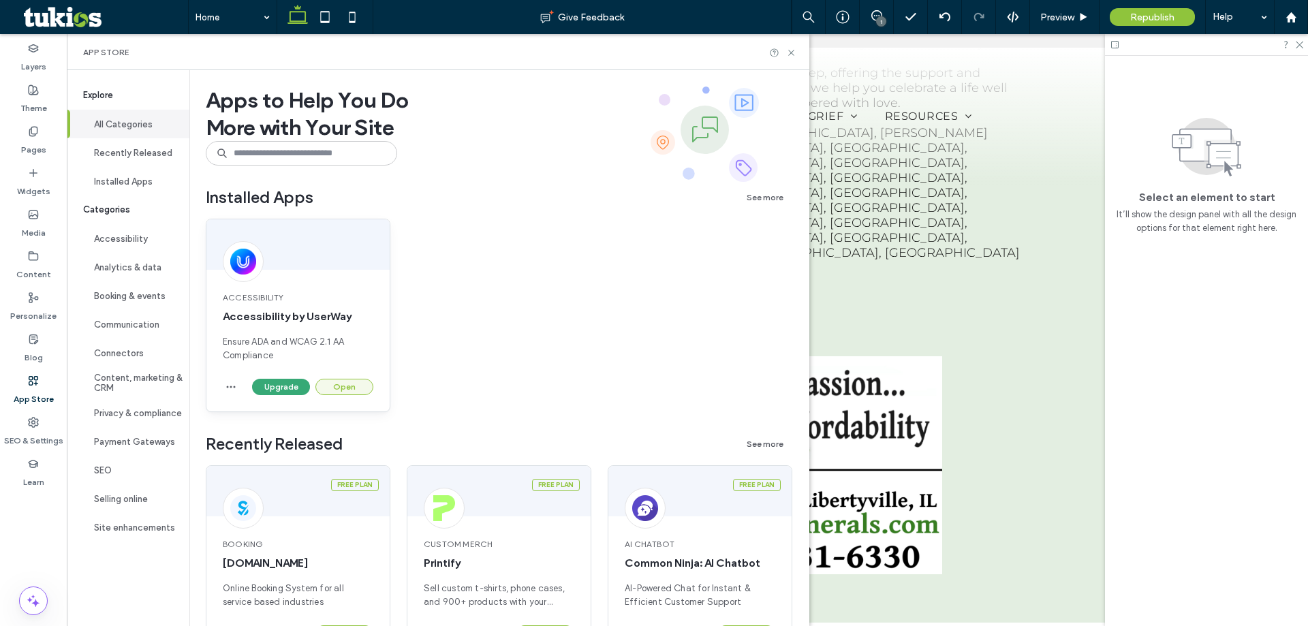
click at [342, 391] on button "Open" at bounding box center [344, 387] width 58 height 16
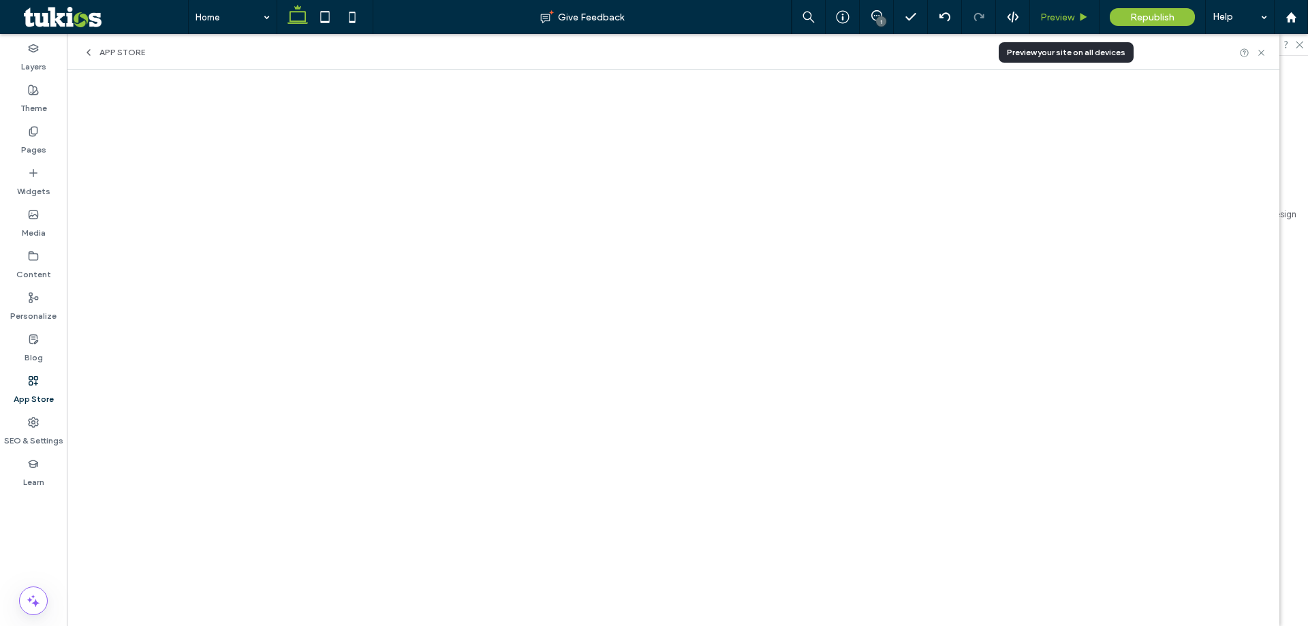
click at [1045, 21] on span "Preview" at bounding box center [1057, 18] width 34 height 12
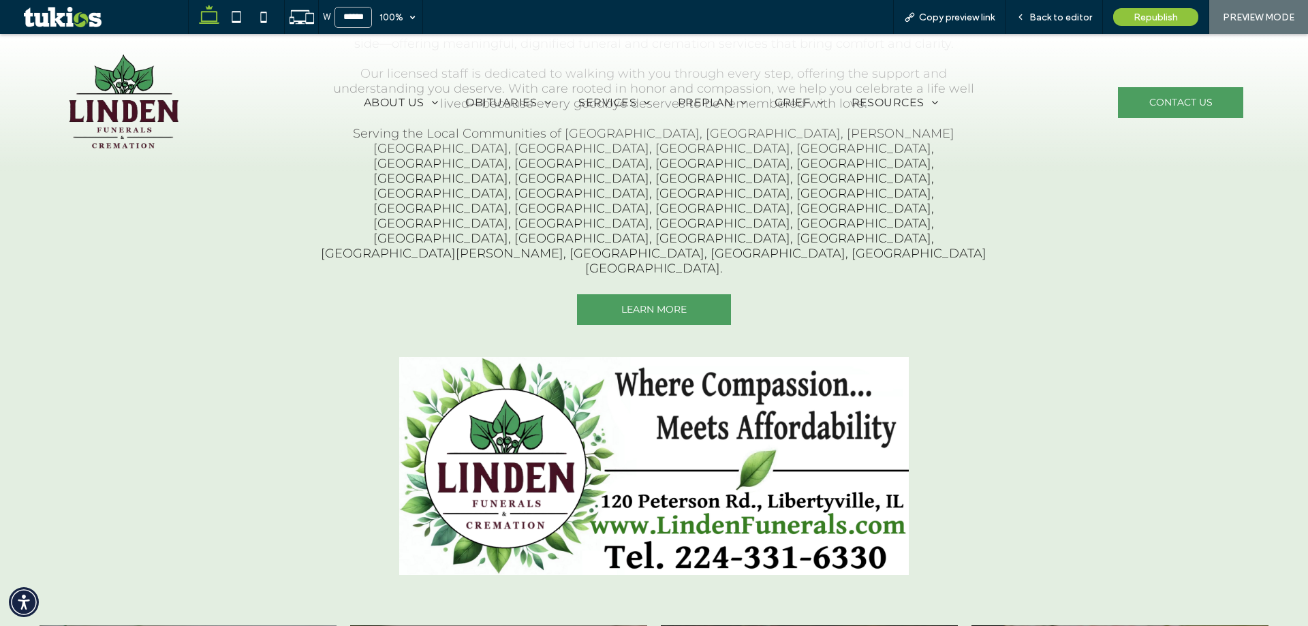
scroll to position [1382, 0]
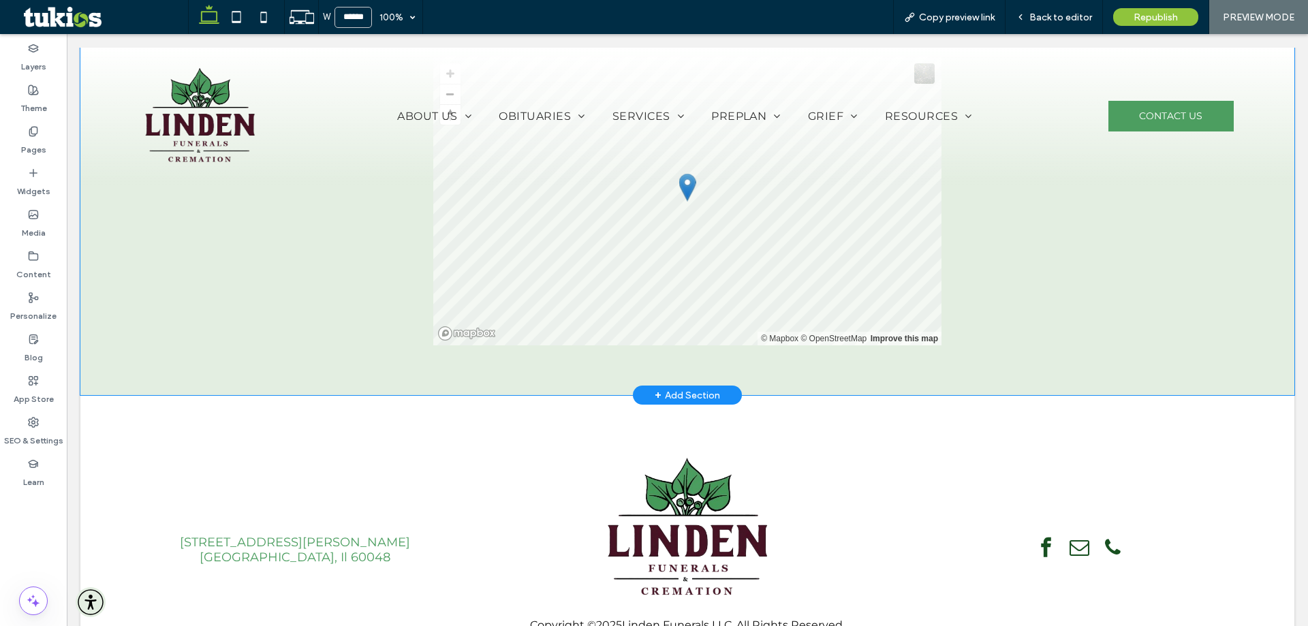
scroll to position [2716, 0]
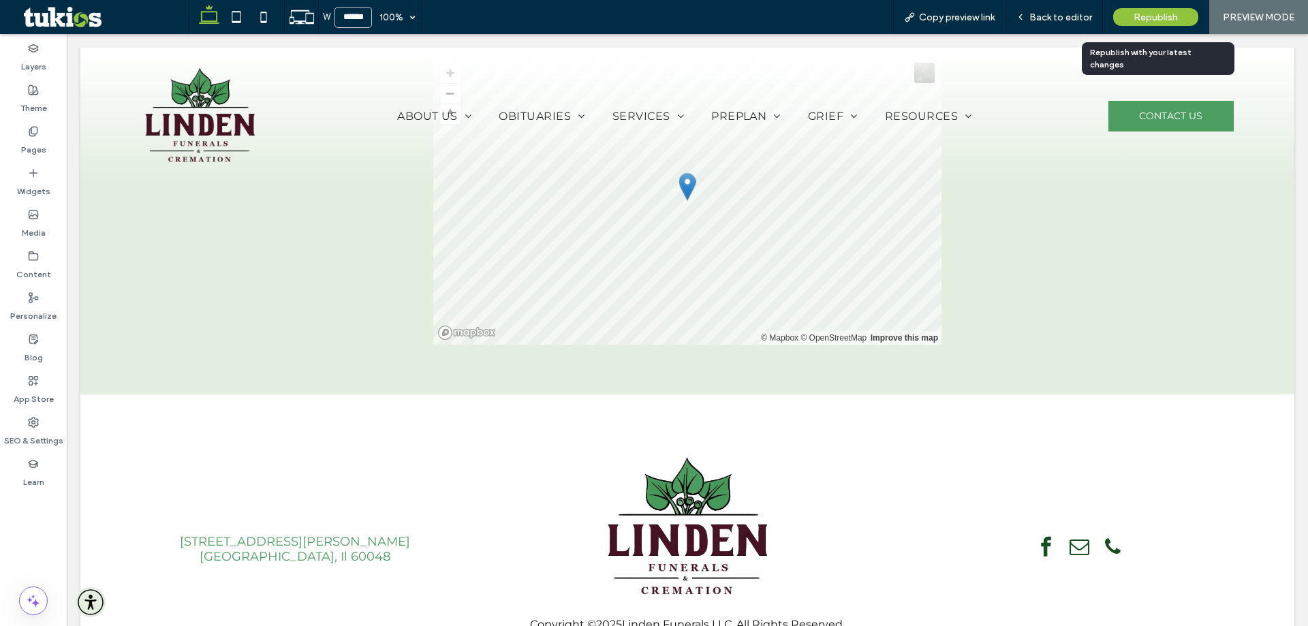
click at [1149, 18] on span "Republish" at bounding box center [1155, 18] width 44 height 12
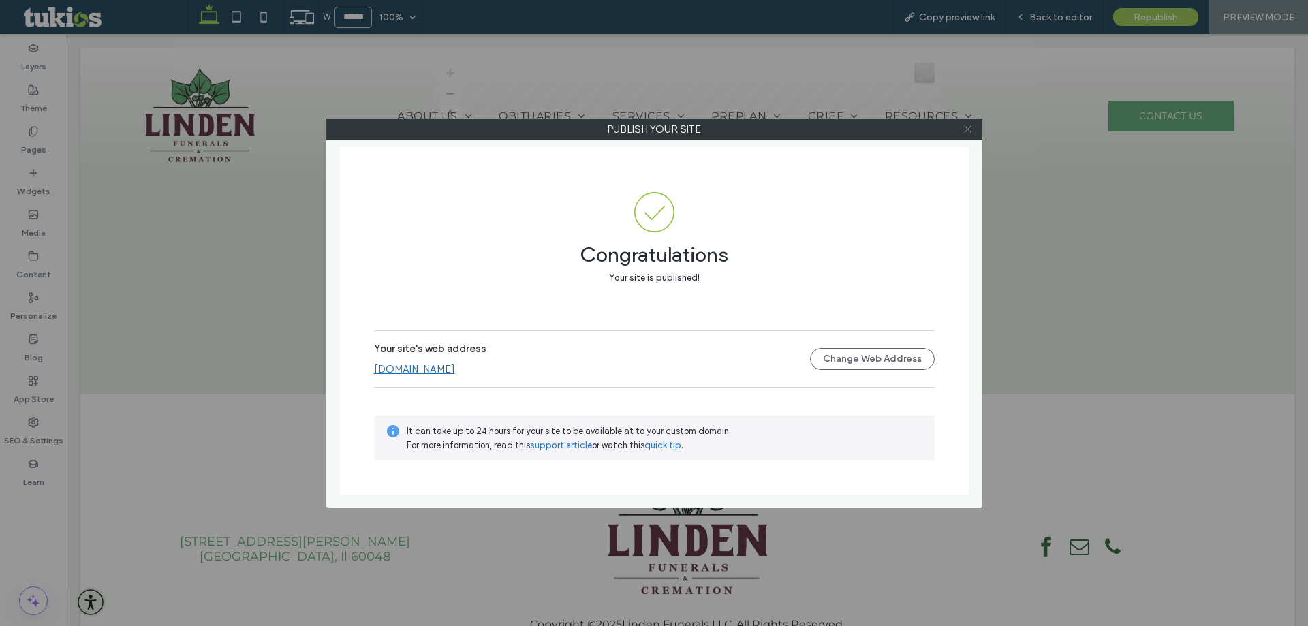
click at [966, 133] on icon at bounding box center [967, 129] width 10 height 10
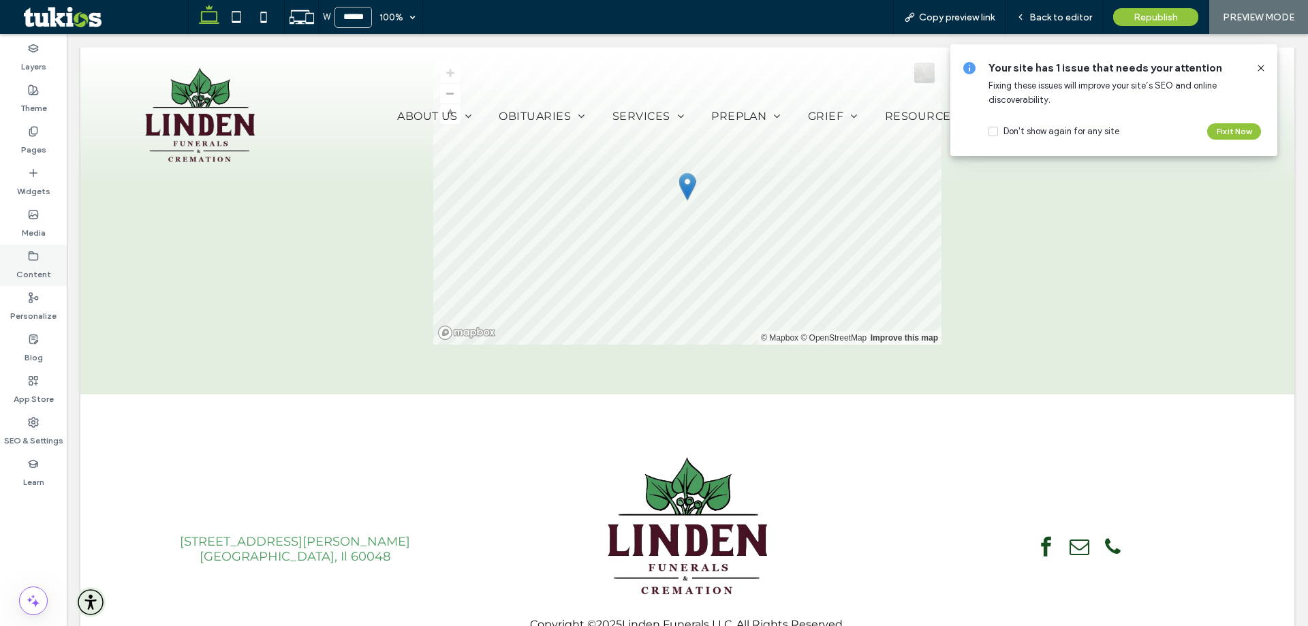
click at [40, 281] on div "Content" at bounding box center [33, 265] width 67 height 42
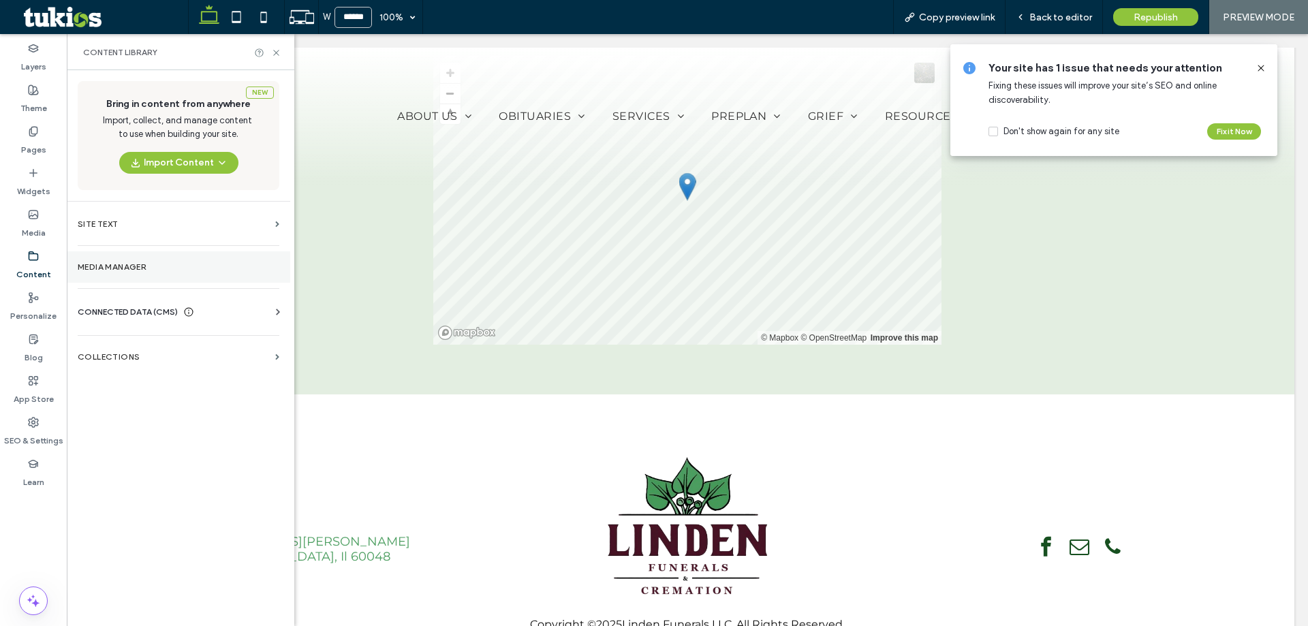
click at [168, 269] on label "Media Manager" at bounding box center [179, 267] width 202 height 10
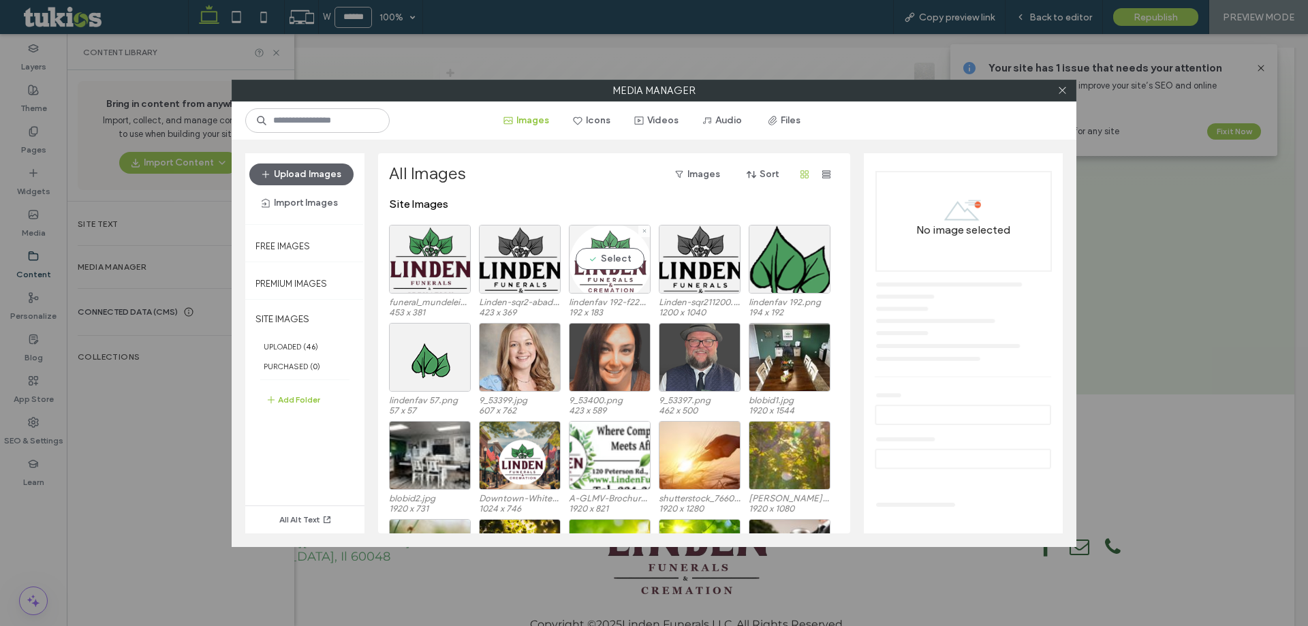
click at [596, 261] on div "Select" at bounding box center [610, 259] width 82 height 69
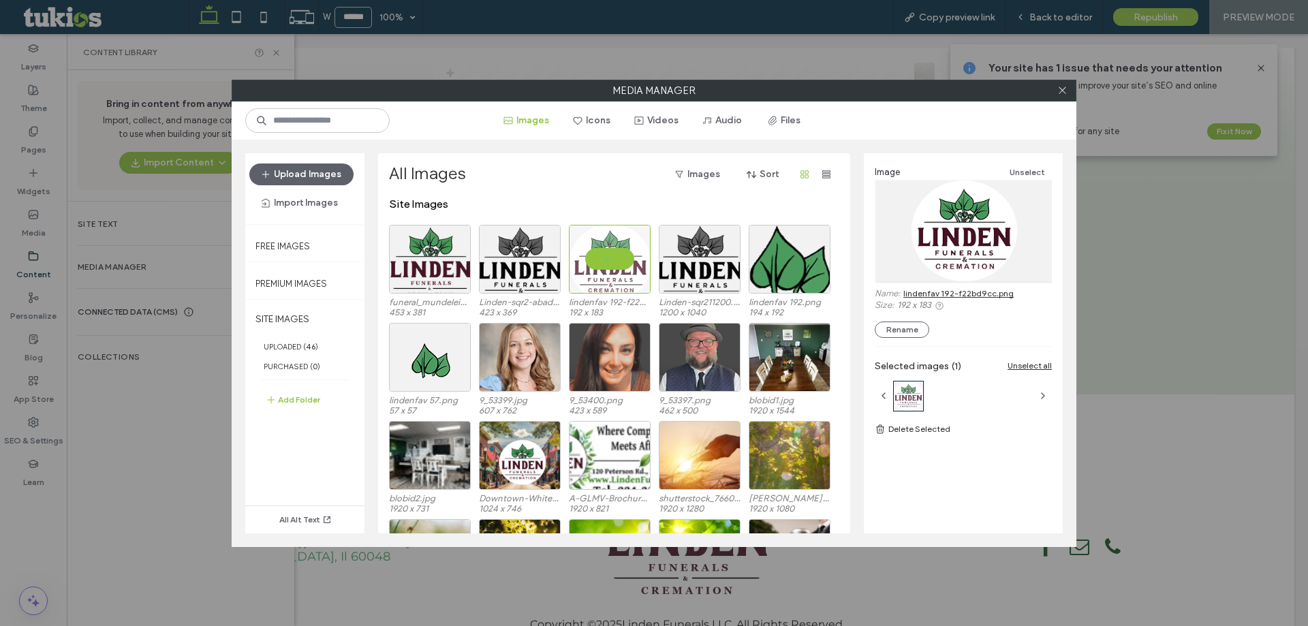
click at [1067, 87] on div at bounding box center [1061, 90] width 20 height 20
click at [1063, 89] on use at bounding box center [1061, 90] width 7 height 7
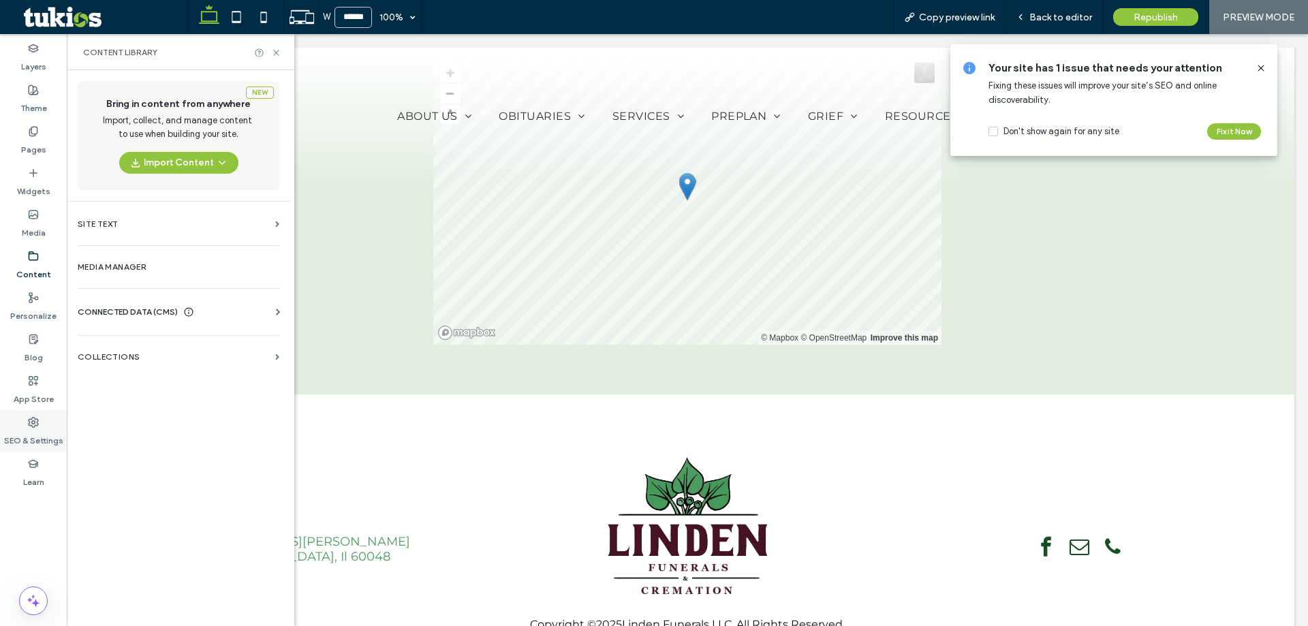
click at [25, 428] on label "SEO & Settings" at bounding box center [33, 437] width 59 height 19
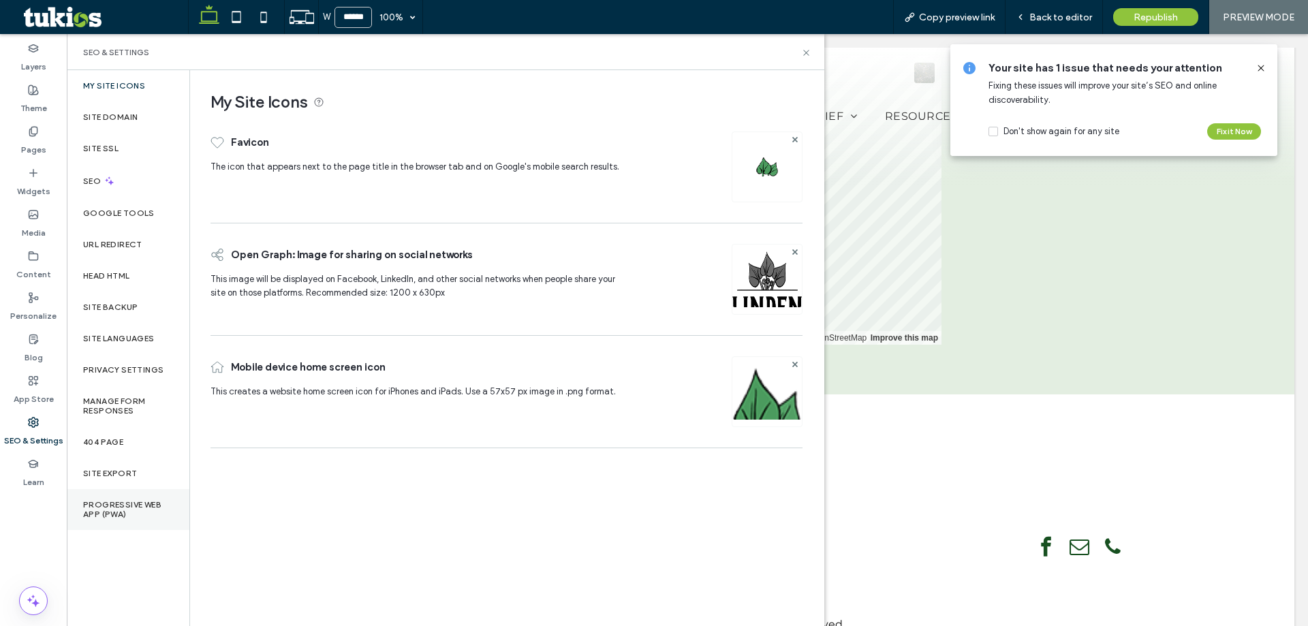
click at [139, 502] on label "Progressive Web App (PWA)" at bounding box center [128, 509] width 90 height 19
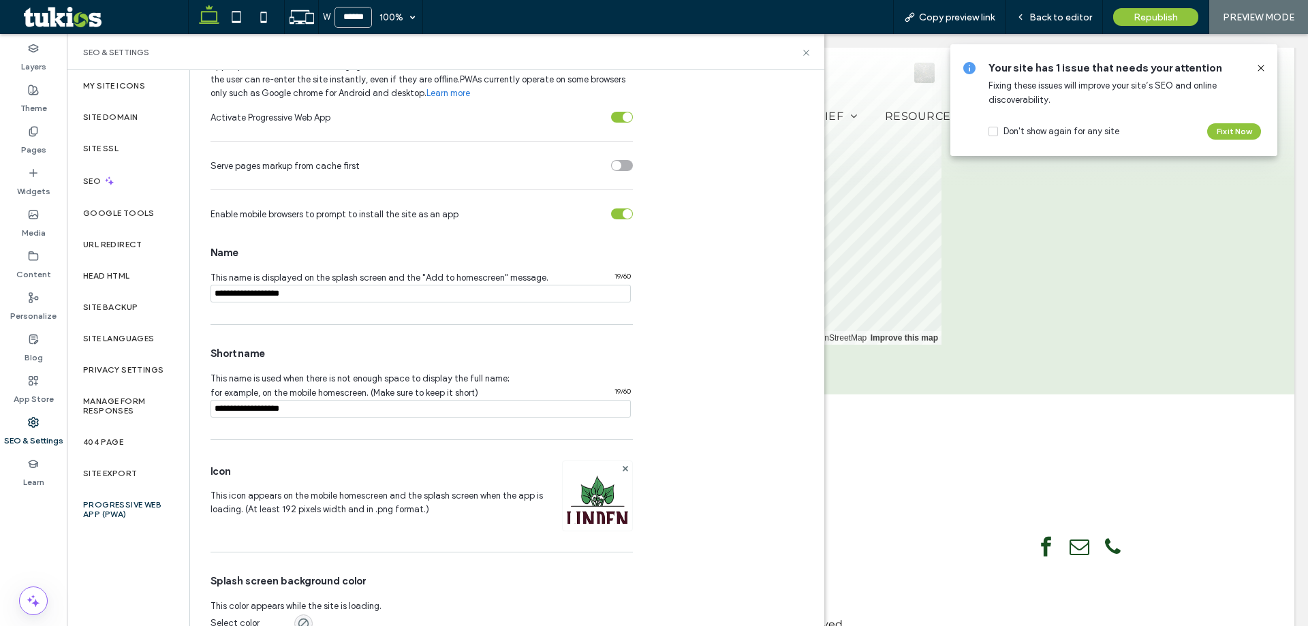
scroll to position [0, 0]
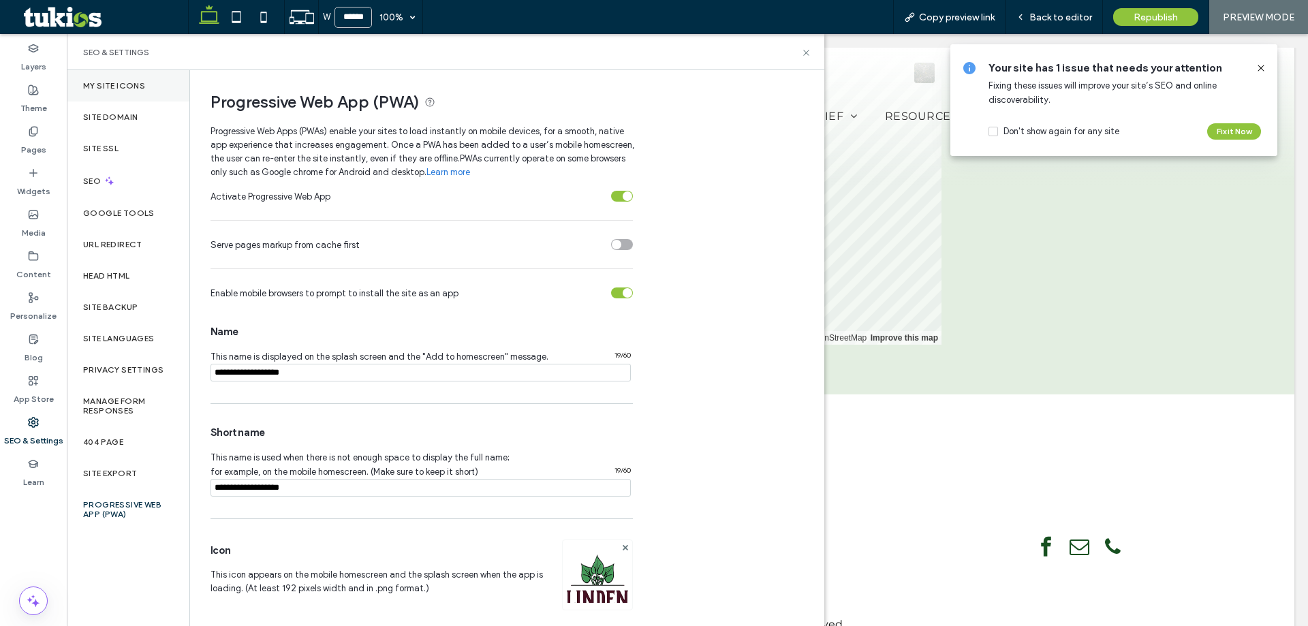
click at [137, 78] on div "My Site Icons" at bounding box center [128, 85] width 123 height 31
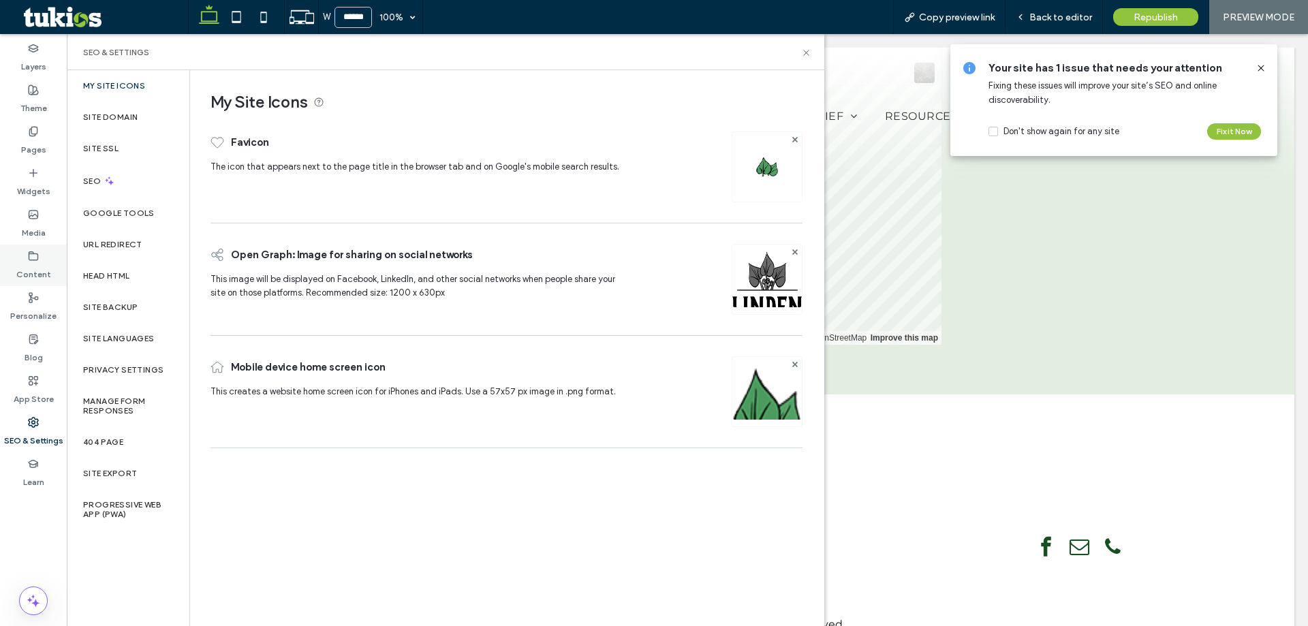
click at [37, 262] on label "Content" at bounding box center [33, 271] width 35 height 19
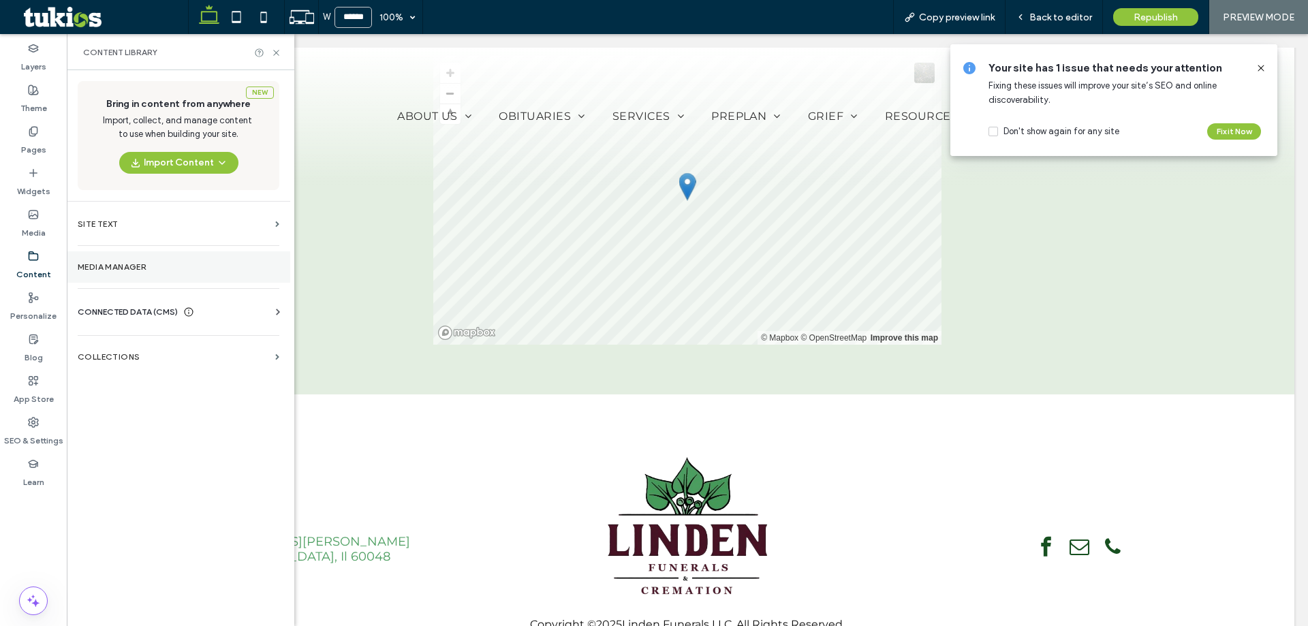
click at [212, 270] on label "Media Manager" at bounding box center [179, 267] width 202 height 10
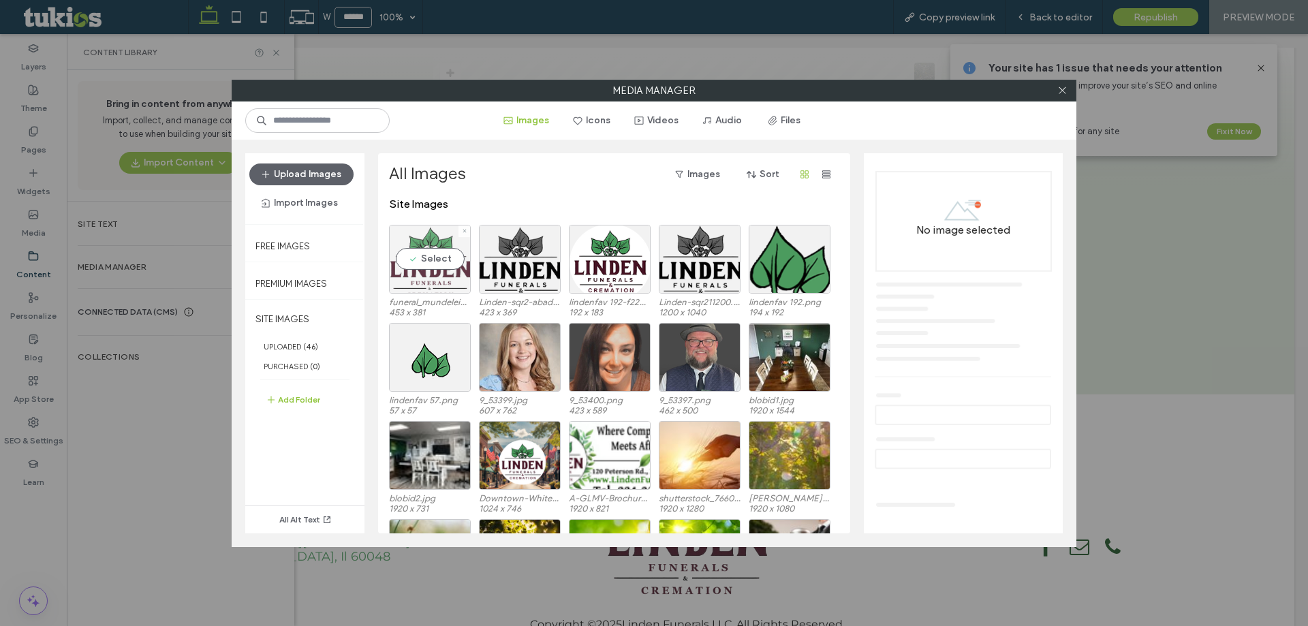
drag, startPoint x: 430, startPoint y: 259, endPoint x: 434, endPoint y: 274, distance: 15.5
click at [430, 257] on div "Select" at bounding box center [430, 259] width 82 height 69
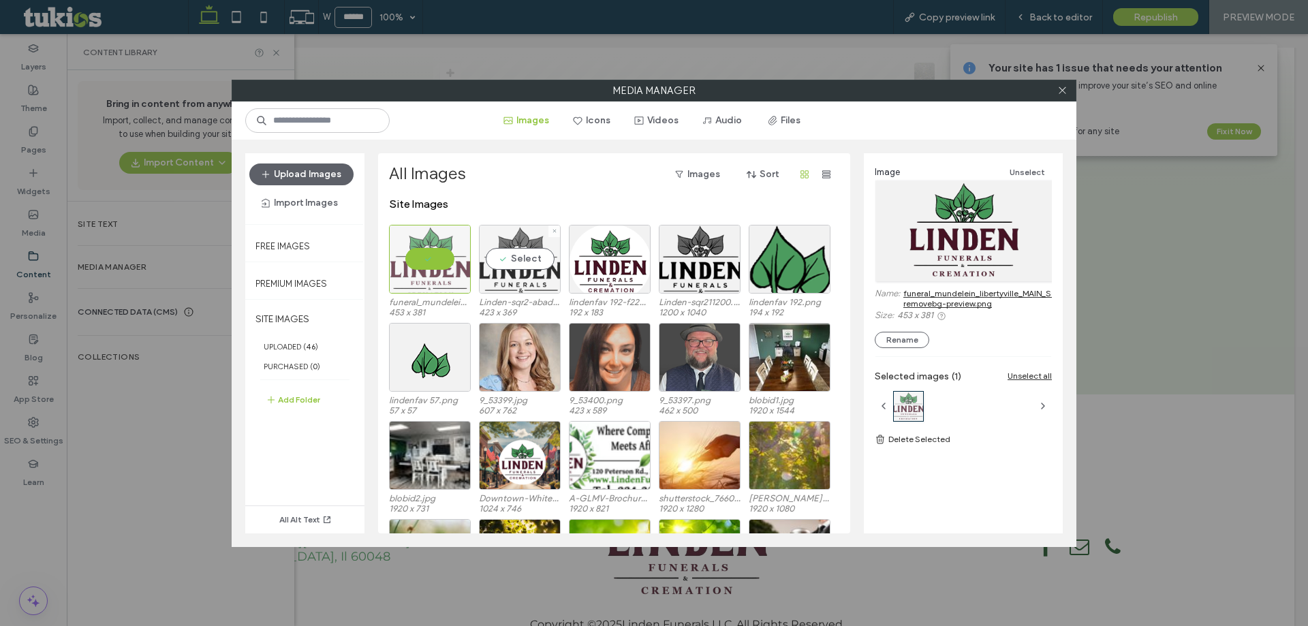
click at [524, 266] on div "Select" at bounding box center [520, 259] width 82 height 69
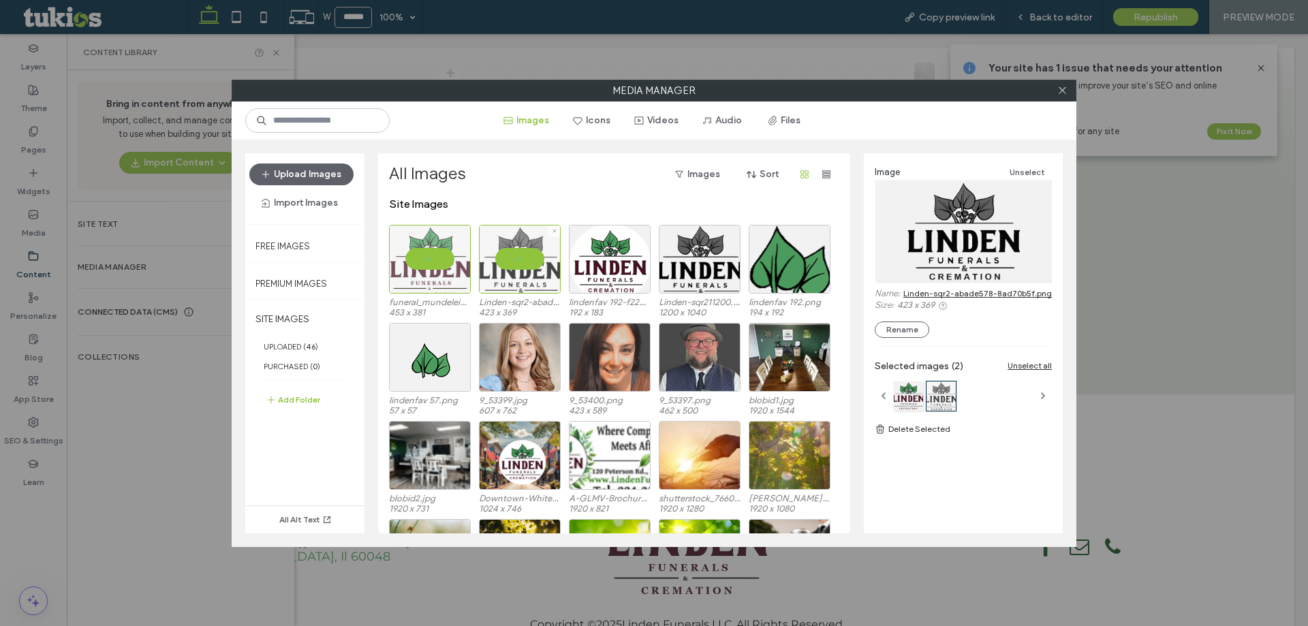
click at [530, 260] on div at bounding box center [520, 259] width 82 height 69
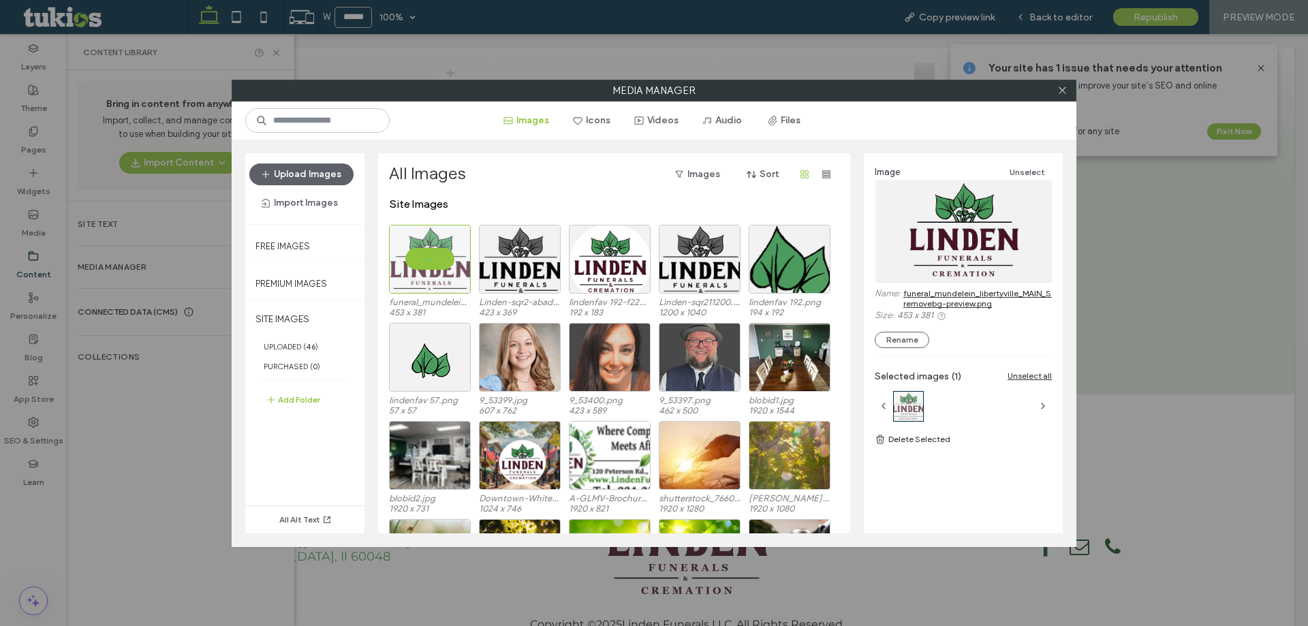
drag, startPoint x: 938, startPoint y: 299, endPoint x: 966, endPoint y: 291, distance: 29.1
click at [966, 291] on link "funeral_mundelein_libertyville_MAIN_Square-removebg-preview.png" at bounding box center [990, 298] width 174 height 20
click at [616, 241] on div "Select" at bounding box center [610, 259] width 82 height 69
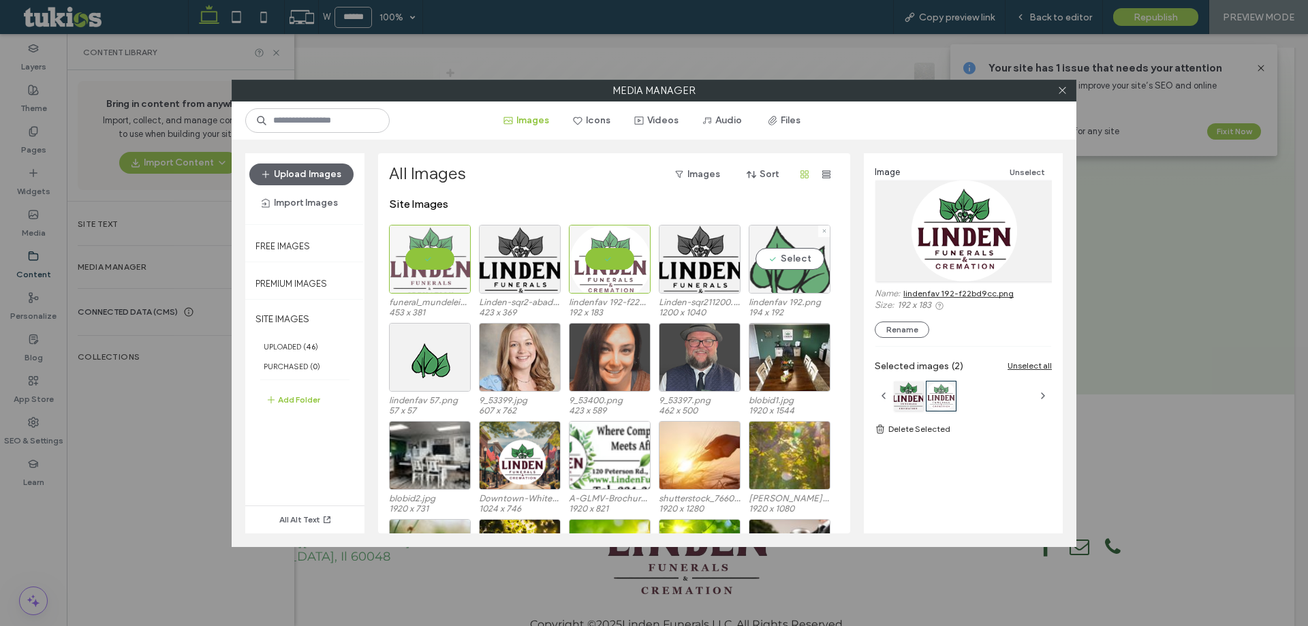
click at [771, 272] on div "Select" at bounding box center [789, 259] width 82 height 69
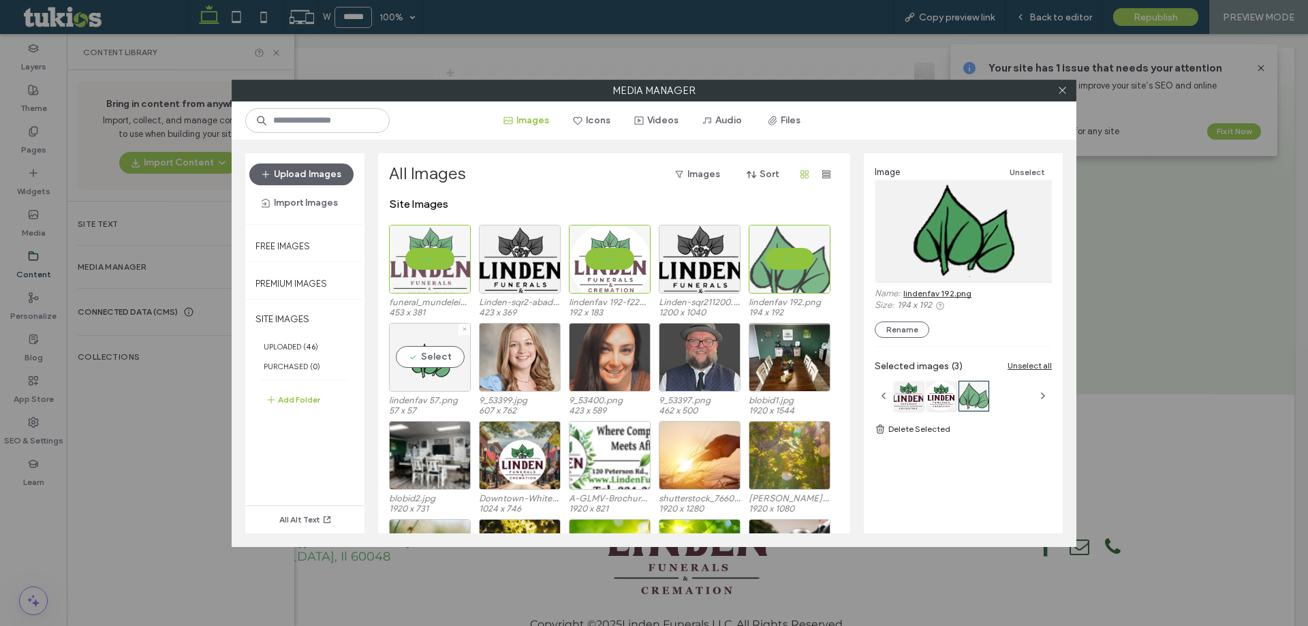
click at [425, 363] on div "Select" at bounding box center [430, 357] width 82 height 69
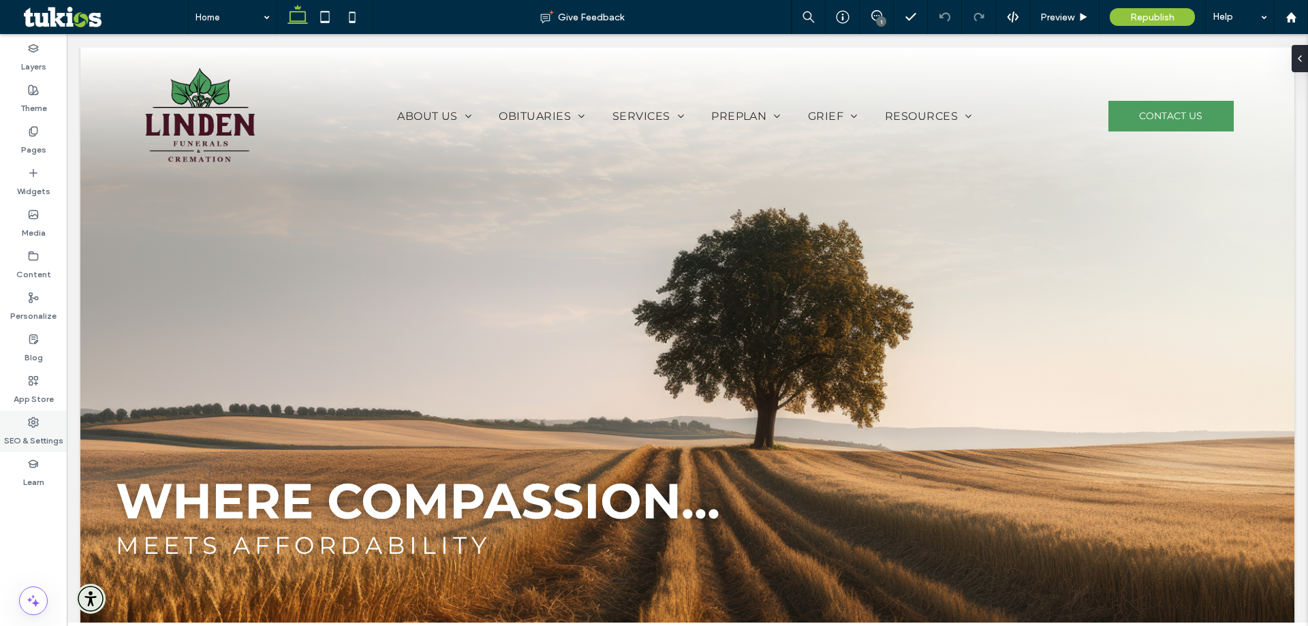
click at [40, 437] on label "SEO & Settings" at bounding box center [33, 437] width 59 height 19
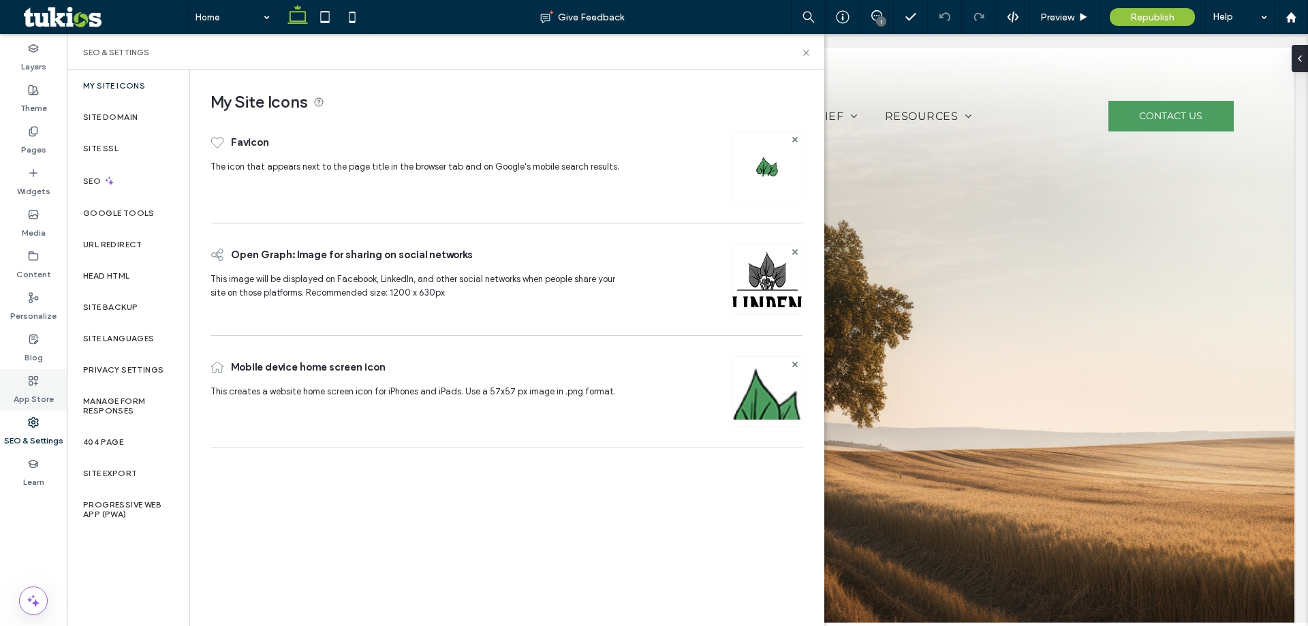
click at [44, 402] on label "App Store" at bounding box center [34, 395] width 40 height 19
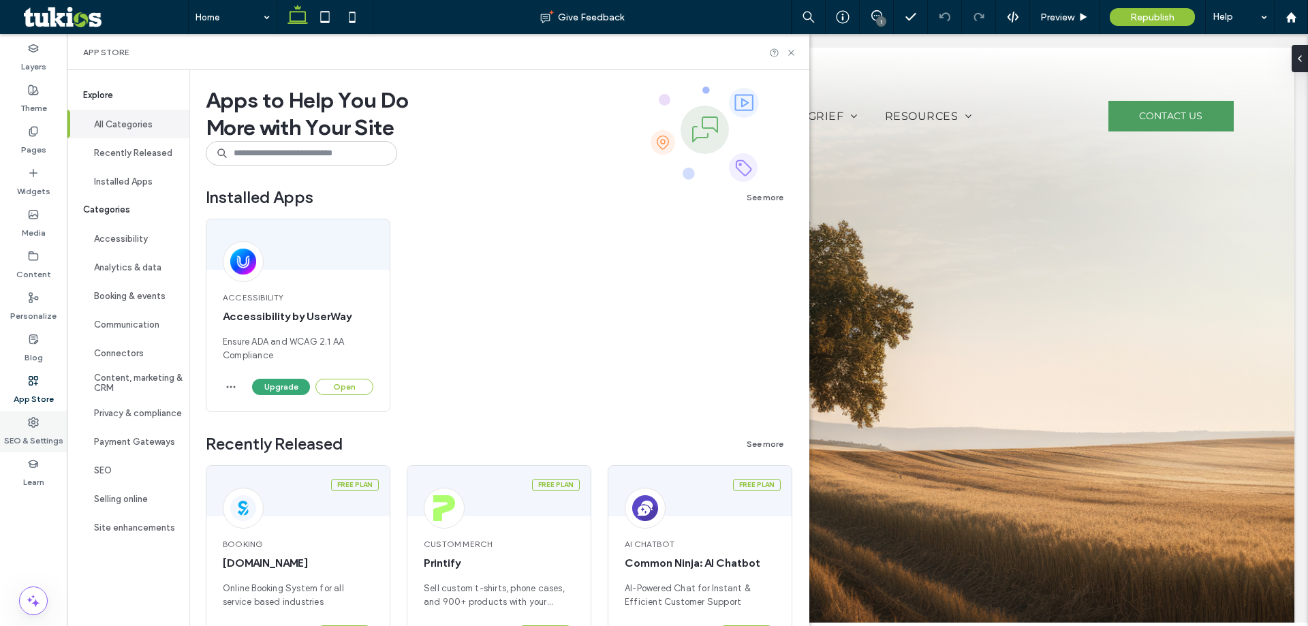
click at [40, 424] on div "SEO & Settings" at bounding box center [33, 432] width 67 height 42
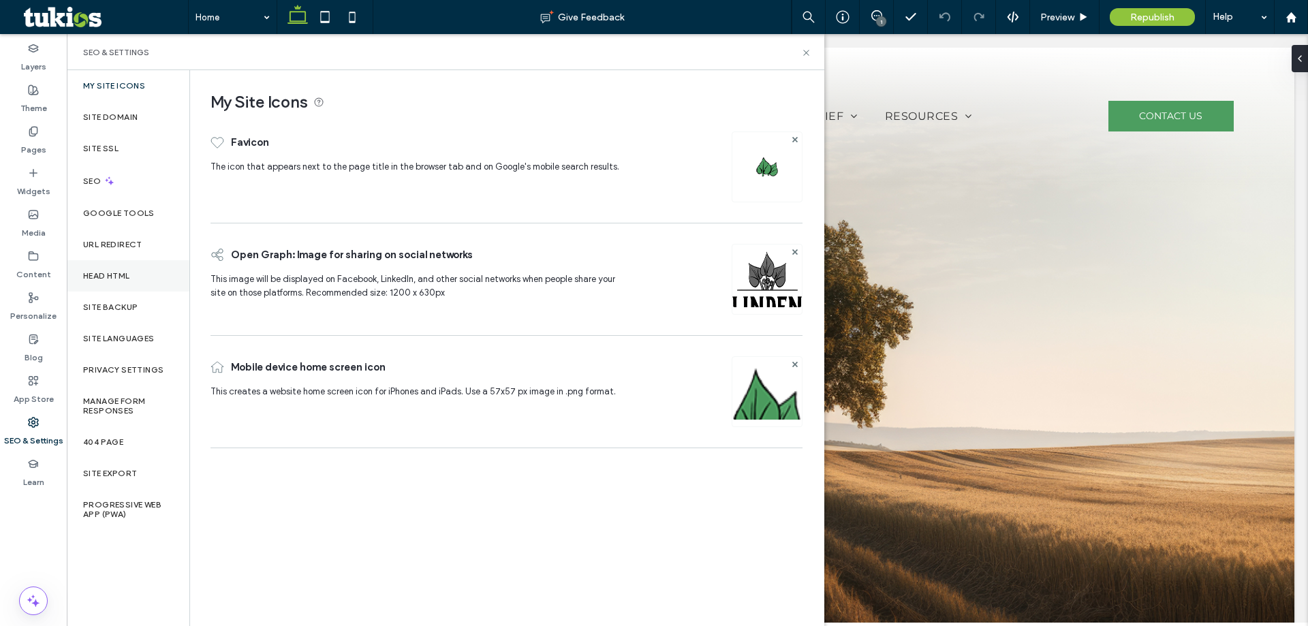
click at [136, 282] on div "Head HTML" at bounding box center [128, 275] width 123 height 31
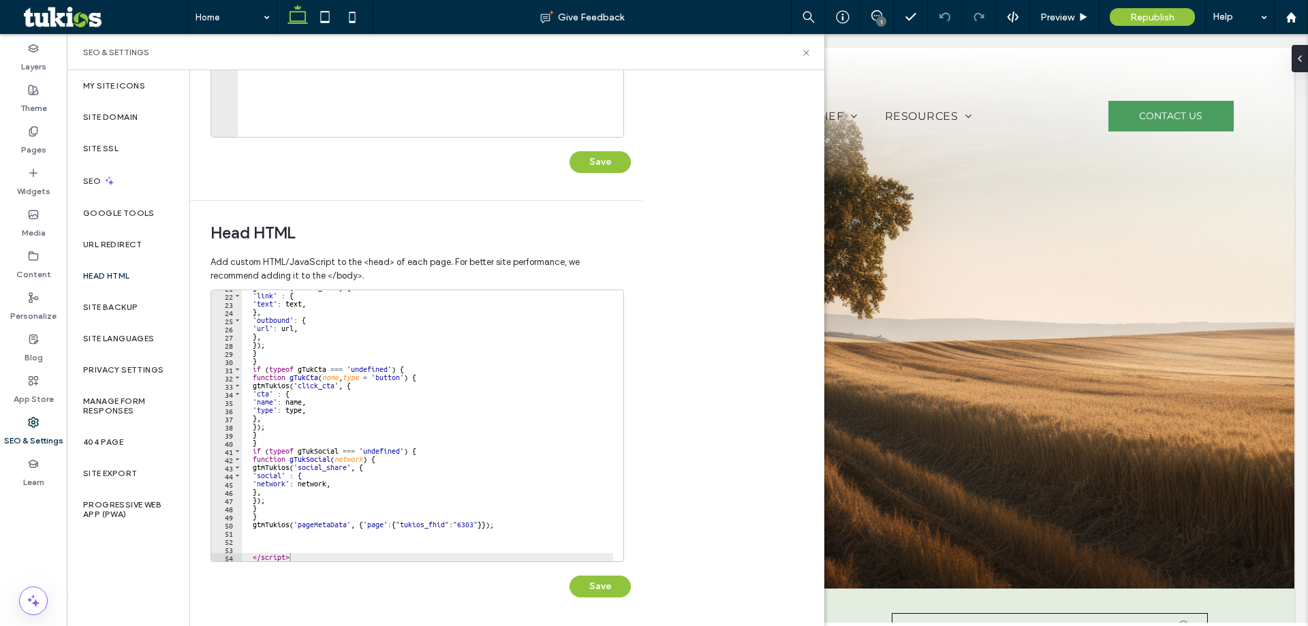
scroll to position [170, 0]
type textarea "*********"
click at [346, 556] on div "gtmTukios ( 'click_url' , { 'link' : { 'text' : text , } , 'outbound' : { 'url'…" at bounding box center [427, 426] width 371 height 287
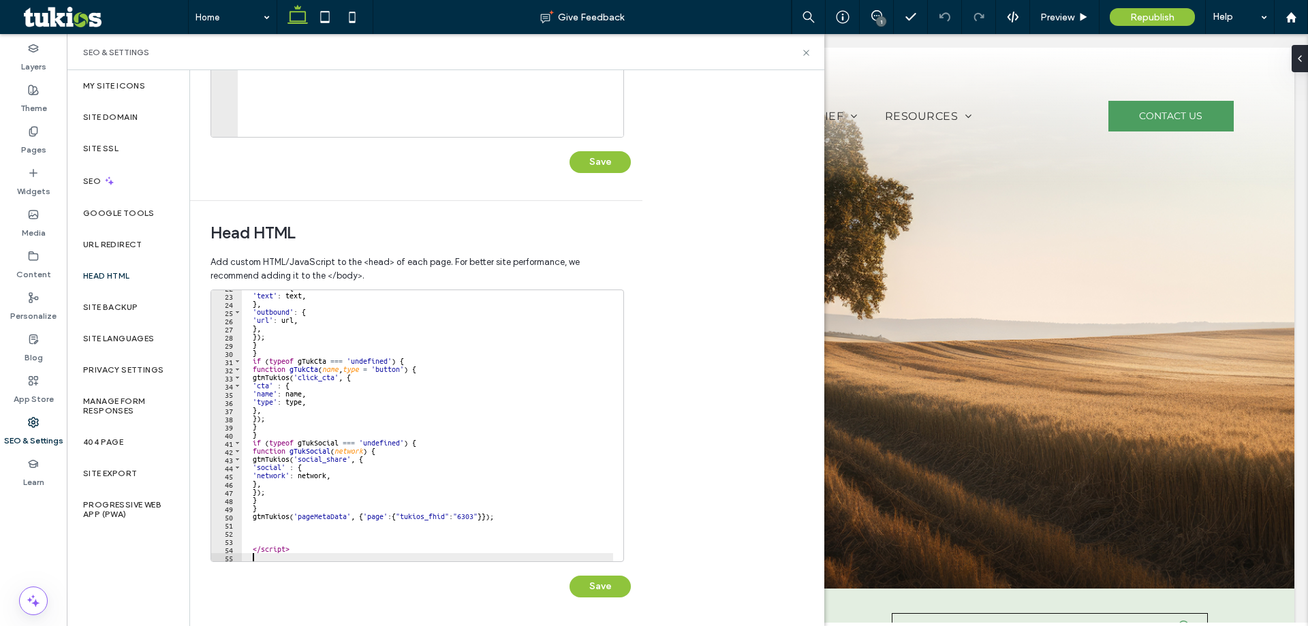
scroll to position [187, 0]
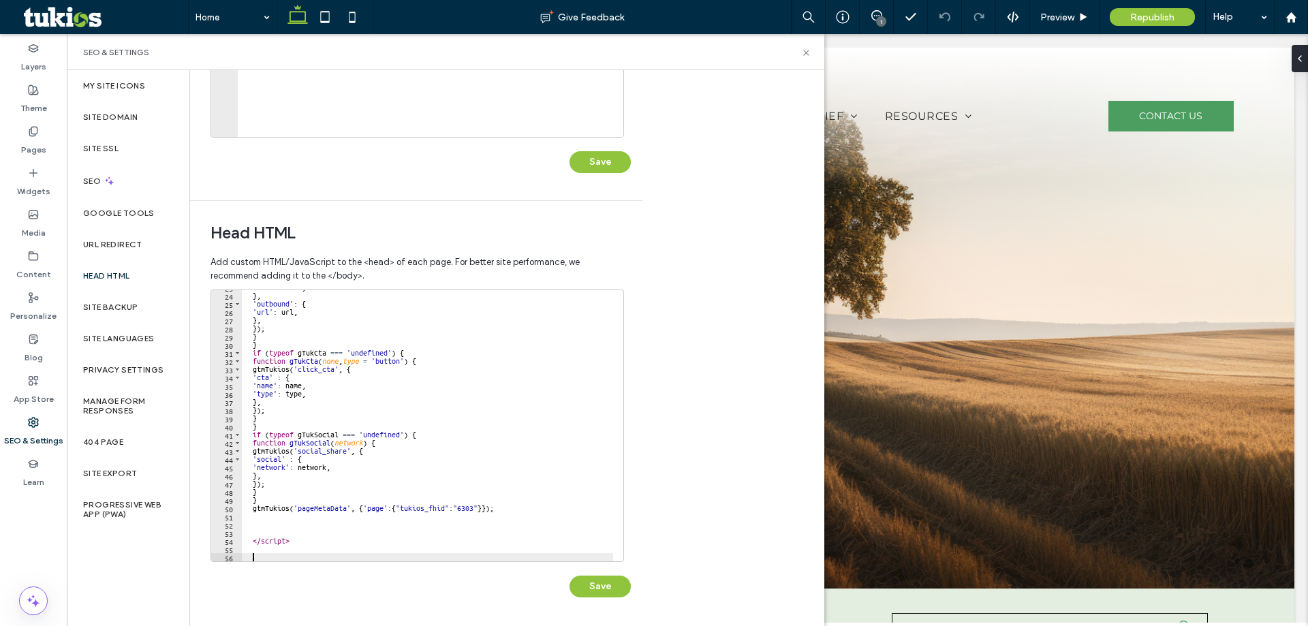
paste textarea "**********"
type textarea "**********"
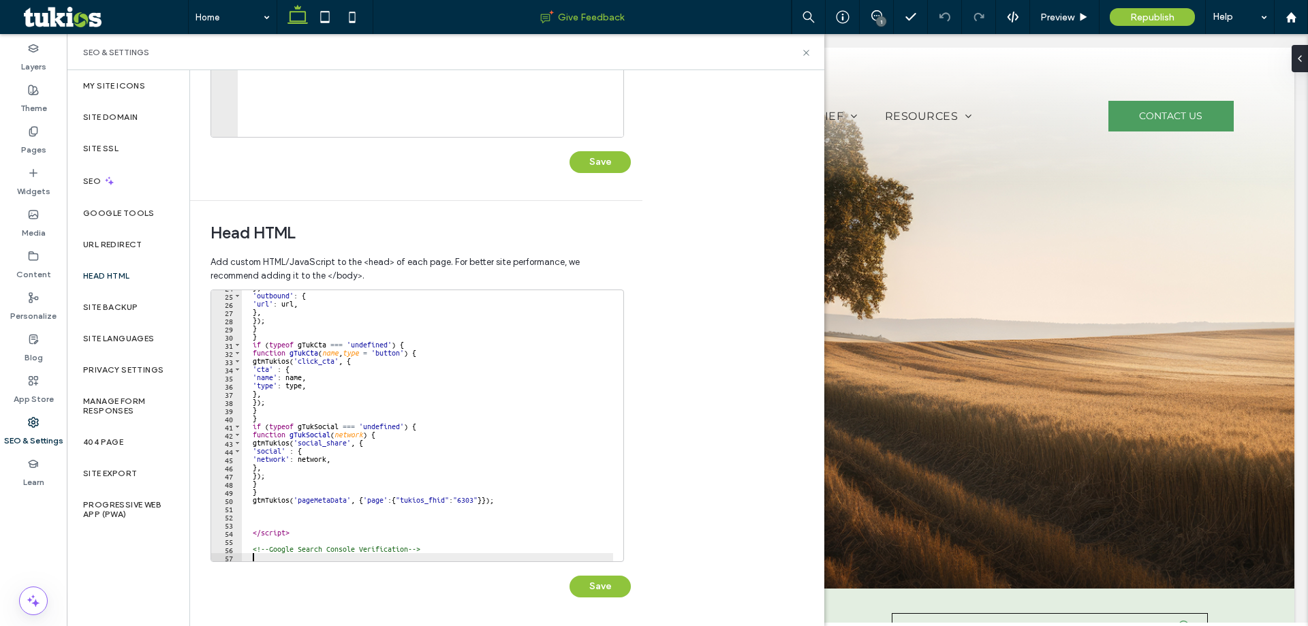
scroll to position [203, 0]
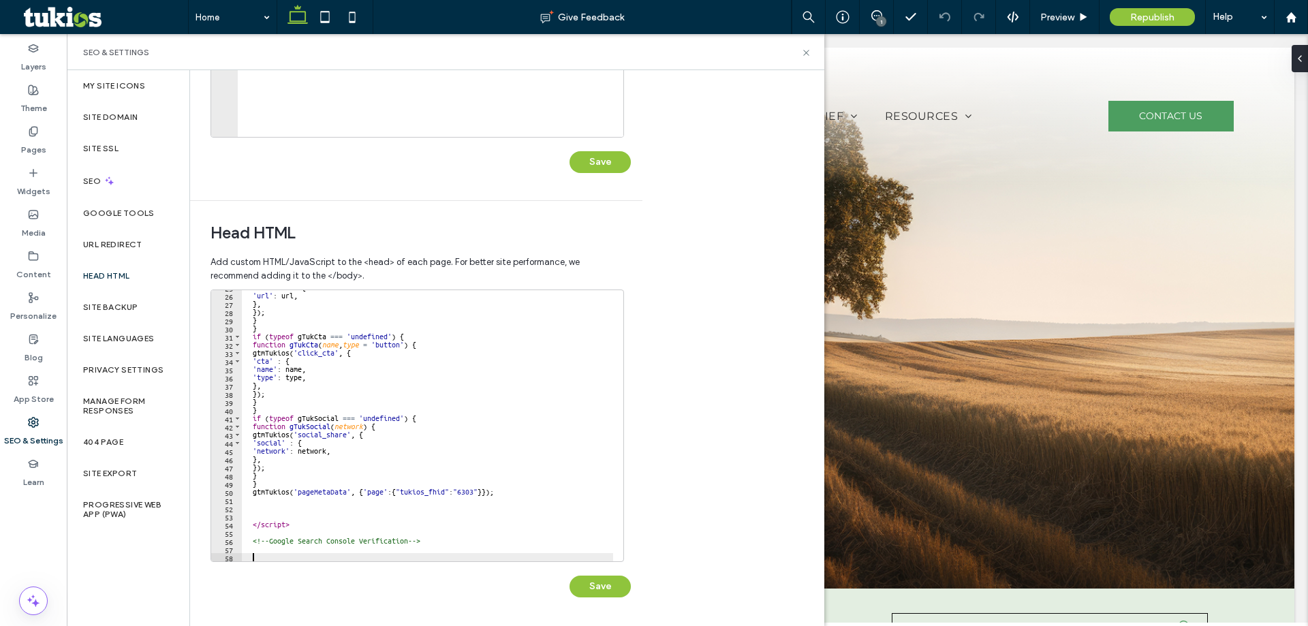
paste textarea "**********"
drag, startPoint x: 370, startPoint y: 557, endPoint x: 251, endPoint y: 539, distance: 119.8
click at [246, 539] on div "'outbound' : { 'url' : url , } , }) ; } } if ( typeof gTukCta === 'undefined' )…" at bounding box center [427, 426] width 371 height 287
click at [256, 541] on div "'outbound' : { 'url' : url , } , }) ; } } if ( typeof gTukCta === 'undefined' )…" at bounding box center [427, 425] width 371 height 271
drag, startPoint x: 253, startPoint y: 541, endPoint x: 294, endPoint y: 557, distance: 44.0
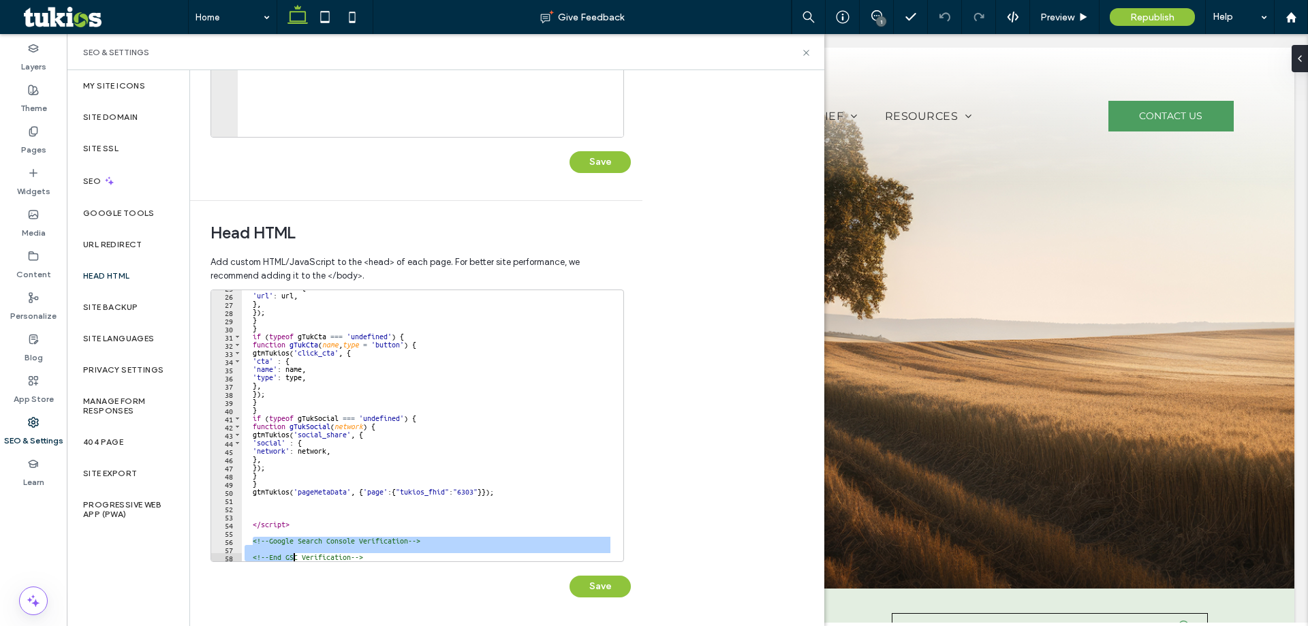
click at [294, 557] on div "'outbound' : { 'url' : url , } , }) ; } } if ( typeof gTukCta === 'undefined' )…" at bounding box center [427, 426] width 371 height 287
type textarea "**********"
click at [259, 545] on div "'outbound' : { 'url' : url , } , }) ; } } if ( typeof gTukCta === 'undefined' )…" at bounding box center [427, 425] width 371 height 271
drag, startPoint x: 252, startPoint y: 542, endPoint x: 374, endPoint y: 559, distance: 123.1
click at [374, 559] on div "'outbound' : { 'url' : url , } , }) ; } } if ( typeof gTukCta === 'undefined' )…" at bounding box center [427, 426] width 371 height 287
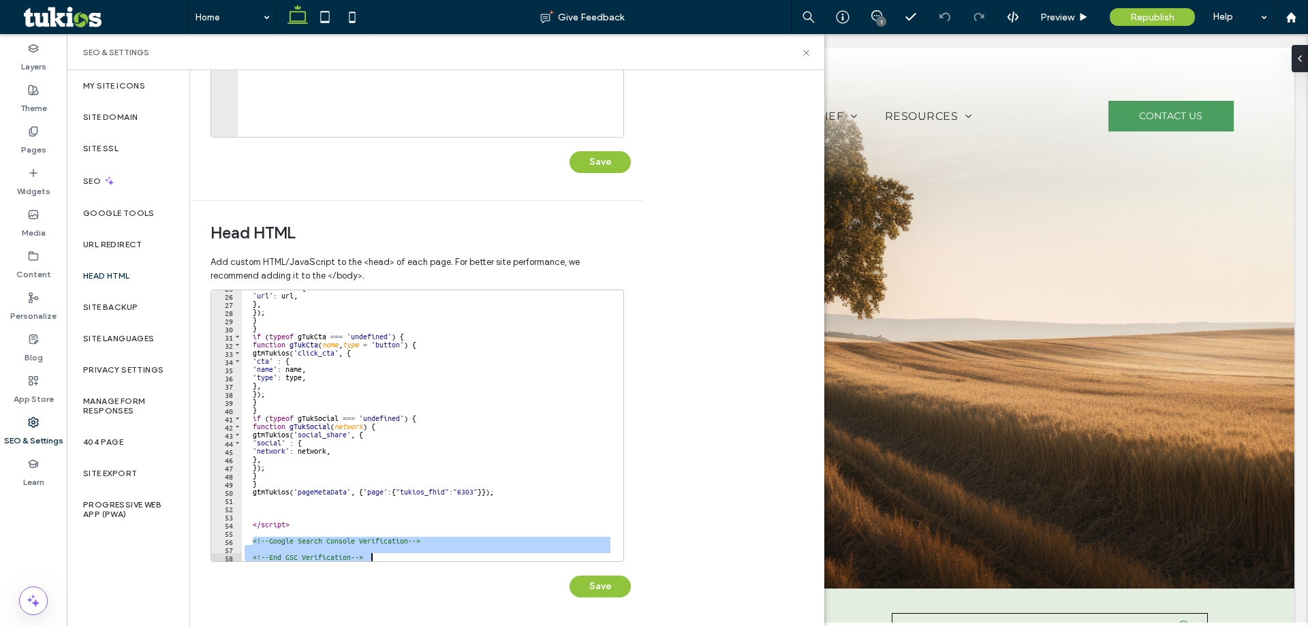
type textarea "**********"
click at [330, 547] on div "'outbound' : { 'url' : url , } , }) ; } } if ( typeof gTukCta === 'undefined' )…" at bounding box center [427, 425] width 371 height 271
click at [280, 552] on div "'outbound' : { 'url' : url , } , }) ; } } if ( typeof gTukCta === 'undefined' )…" at bounding box center [427, 426] width 371 height 287
paste textarea "**********"
type textarea "**********"
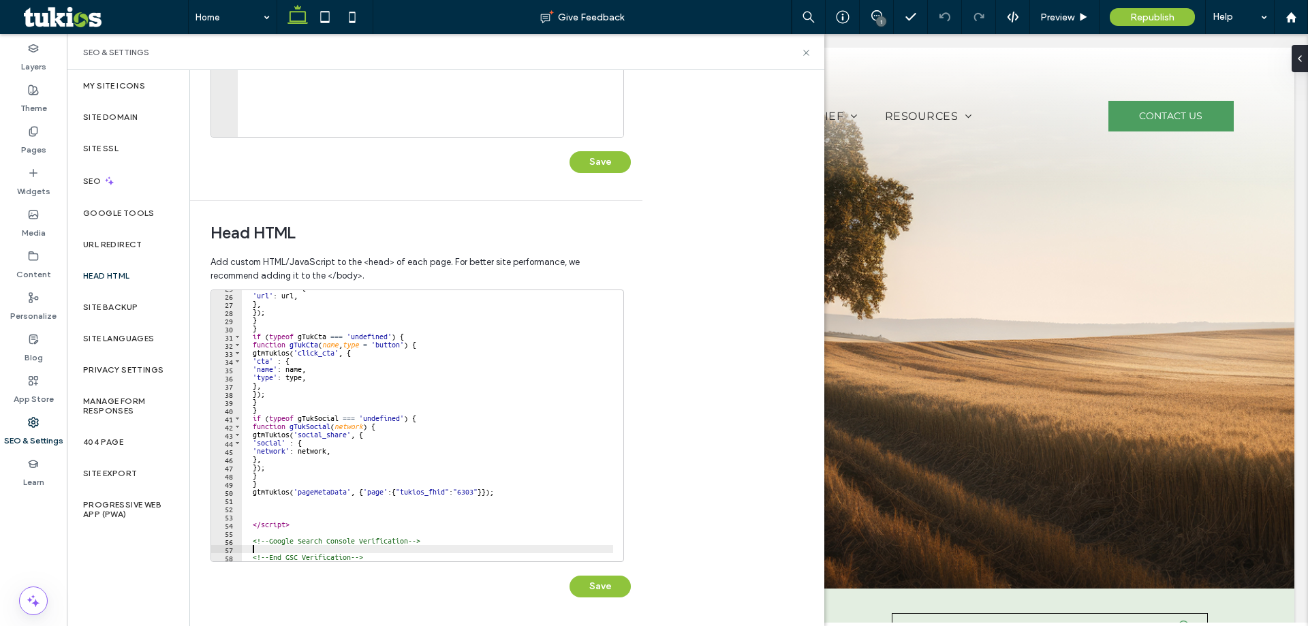
scroll to position [0, 27]
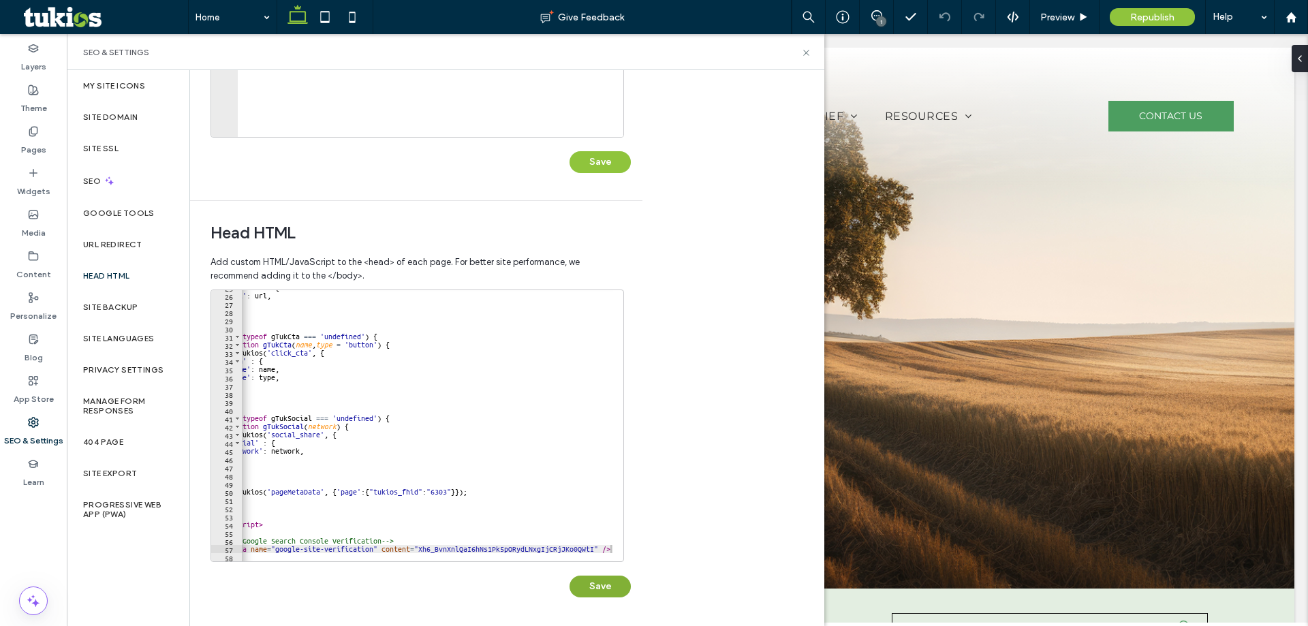
click at [594, 584] on button "Save" at bounding box center [599, 586] width 61 height 22
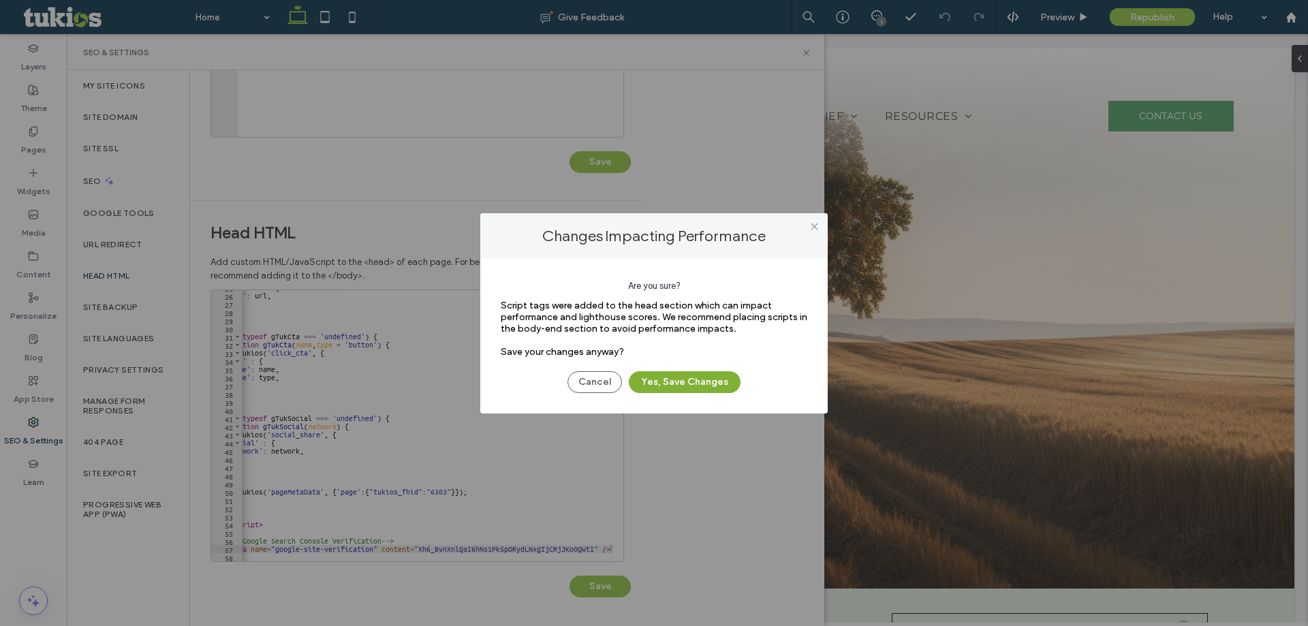
click at [695, 377] on button "Yes, Save Changes" at bounding box center [685, 382] width 112 height 22
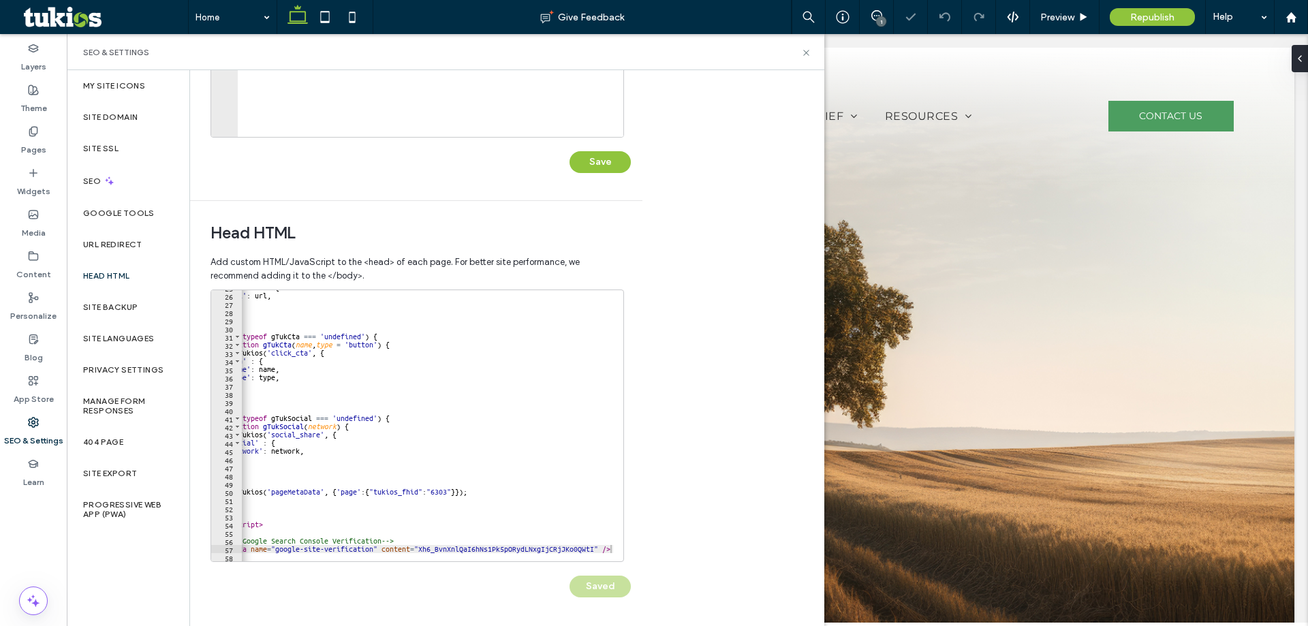
scroll to position [0, 0]
click at [1147, 18] on span "Republish" at bounding box center [1152, 18] width 44 height 12
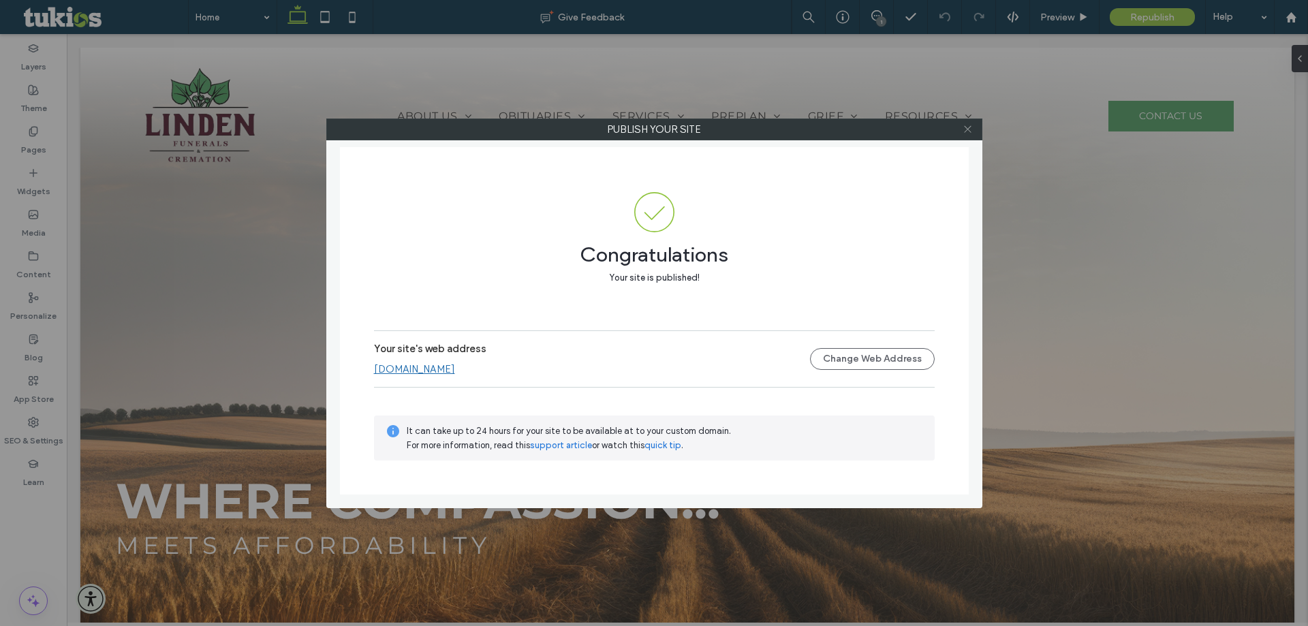
click at [971, 127] on icon at bounding box center [967, 129] width 10 height 10
